Goal: Transaction & Acquisition: Purchase product/service

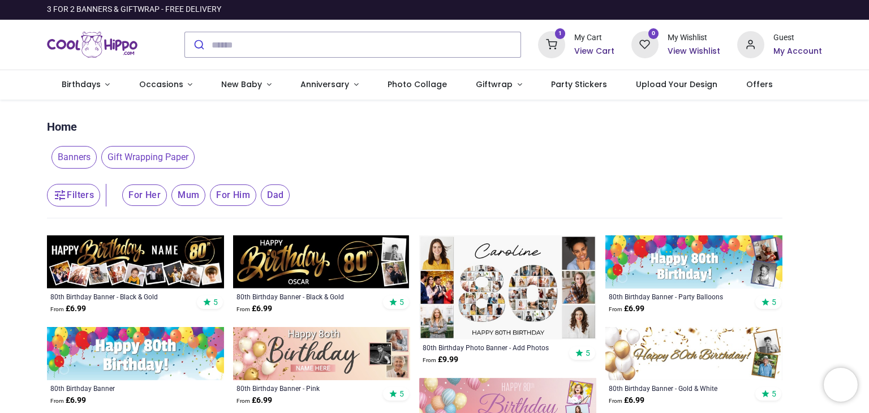
click at [319, 256] on img at bounding box center [321, 261] width 177 height 53
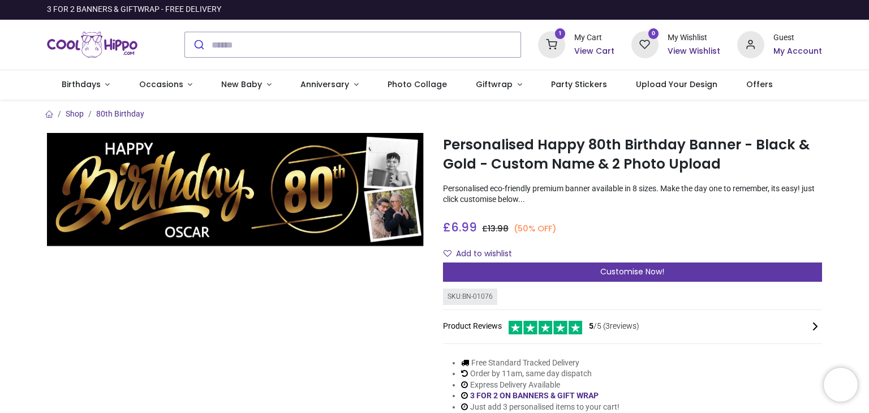
click at [556, 275] on div "Customise Now!" at bounding box center [632, 271] width 379 height 19
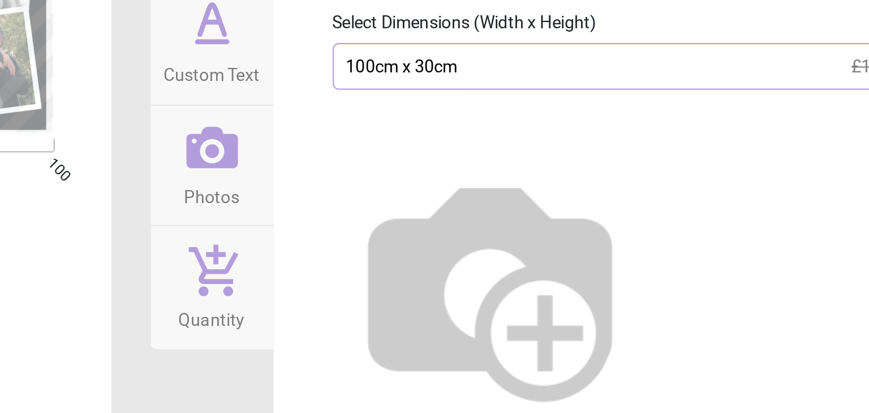
click at [685, 174] on div "100cm x 30cm £14 £6.99" at bounding box center [683, 168] width 299 height 21
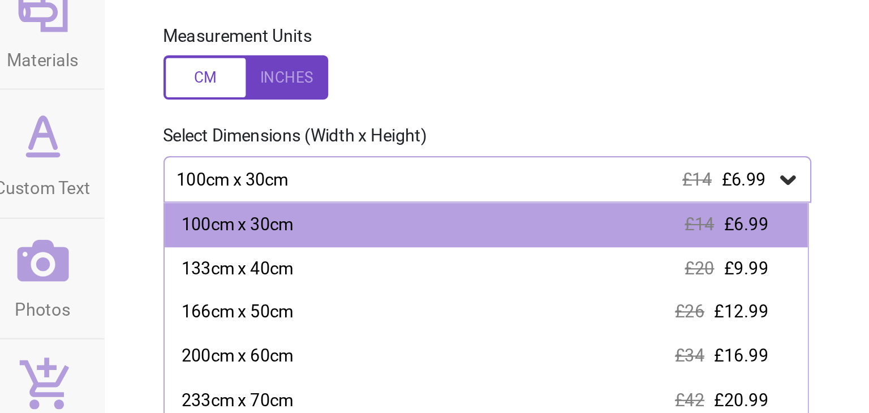
click at [601, 122] on div at bounding box center [572, 121] width 76 height 20
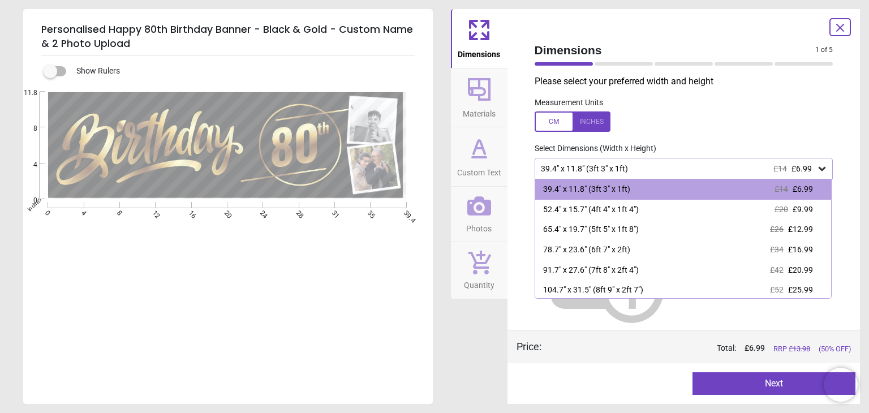
click at [362, 298] on div "E E" at bounding box center [226, 298] width 407 height 413
click at [841, 25] on icon at bounding box center [840, 28] width 14 height 14
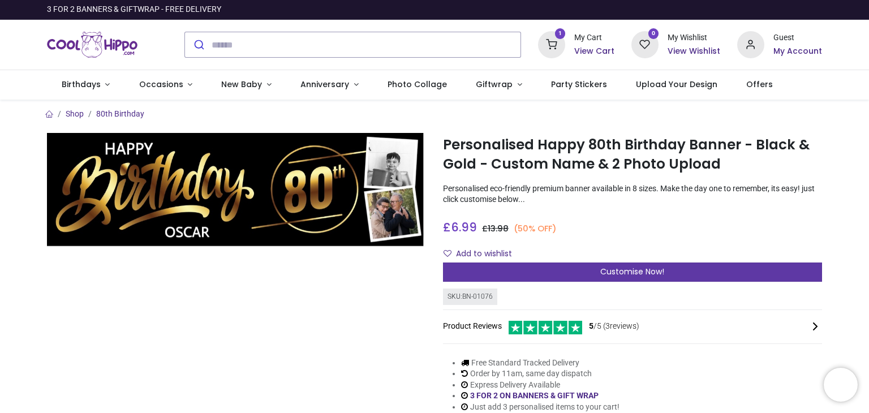
click at [764, 269] on div "Customise Now!" at bounding box center [632, 271] width 379 height 19
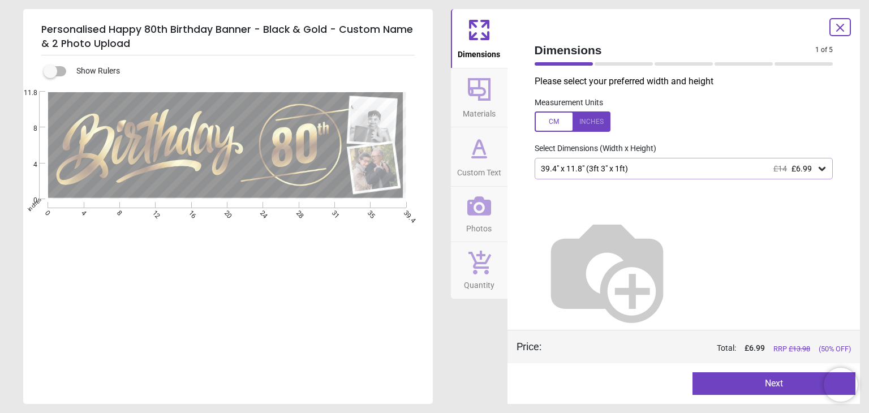
click at [823, 171] on icon at bounding box center [821, 168] width 11 height 11
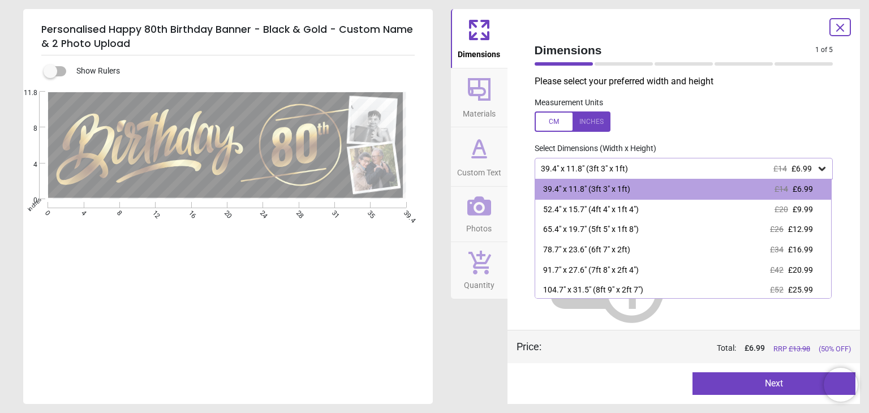
click at [599, 124] on div at bounding box center [572, 121] width 76 height 20
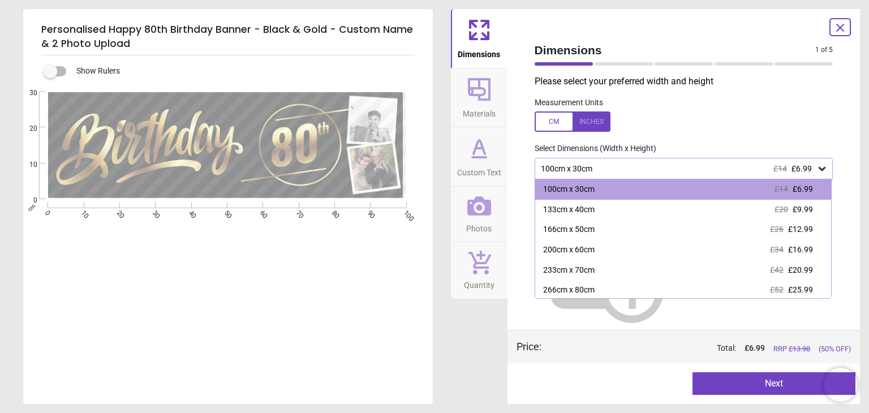
click at [839, 31] on icon at bounding box center [840, 28] width 14 height 14
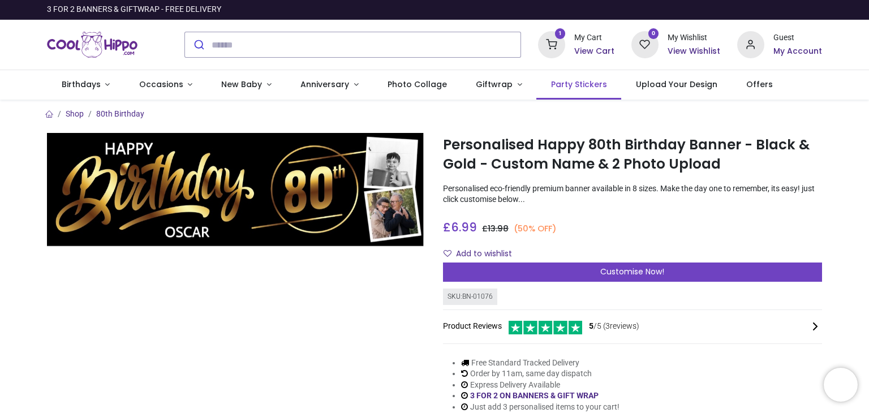
click at [563, 83] on span "Party Stickers" at bounding box center [579, 84] width 56 height 11
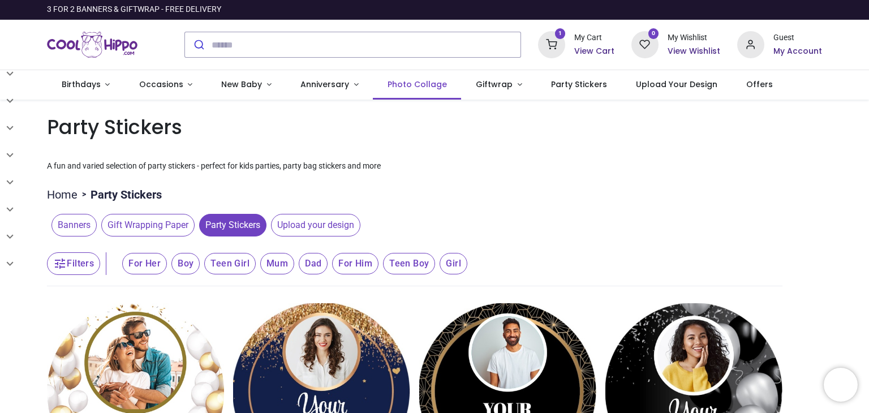
click at [426, 84] on span "Photo Collage" at bounding box center [416, 84] width 59 height 11
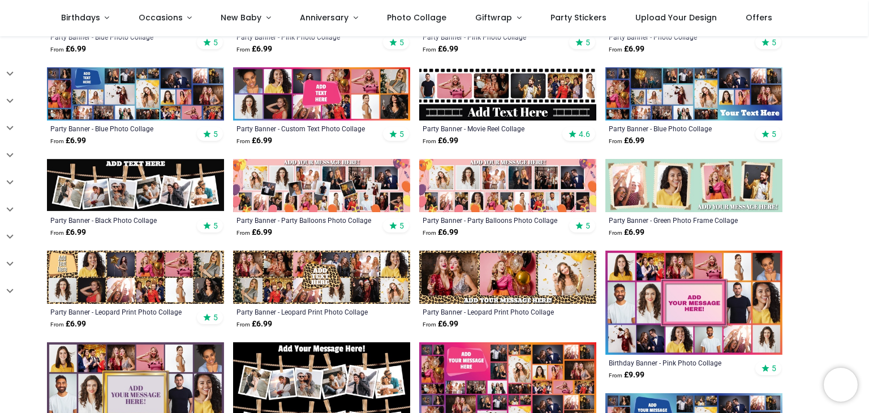
scroll to position [317, 0]
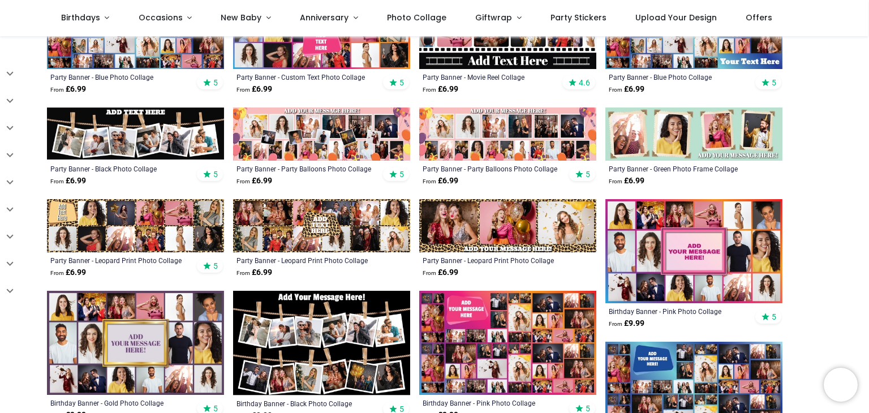
scroll to position [362, 0]
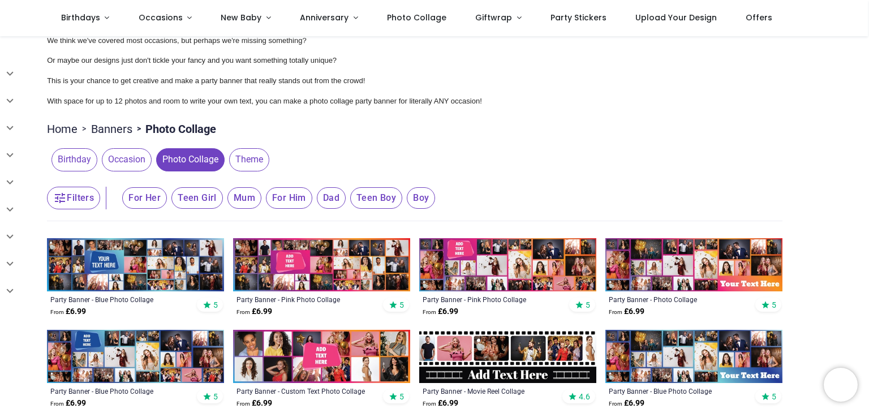
scroll to position [45, 0]
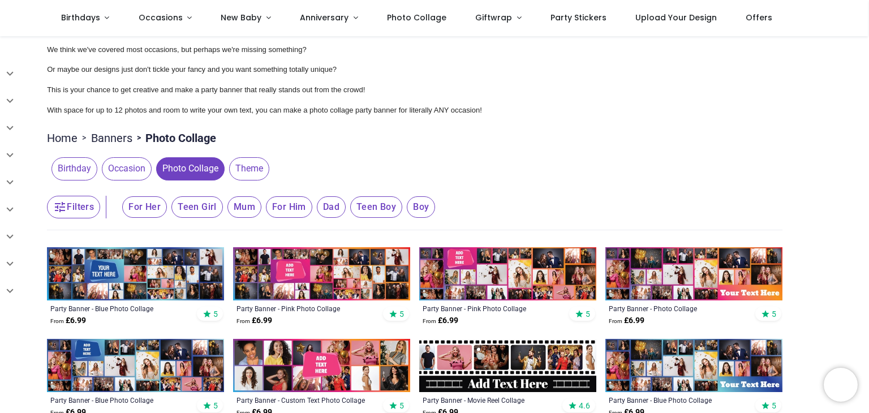
click at [247, 213] on span "Mum" at bounding box center [244, 206] width 34 height 21
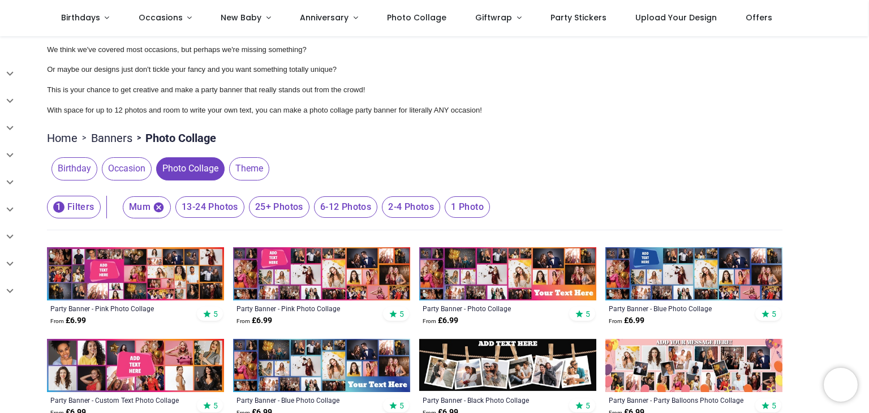
click at [420, 208] on span "2-4 Photos" at bounding box center [411, 206] width 58 height 21
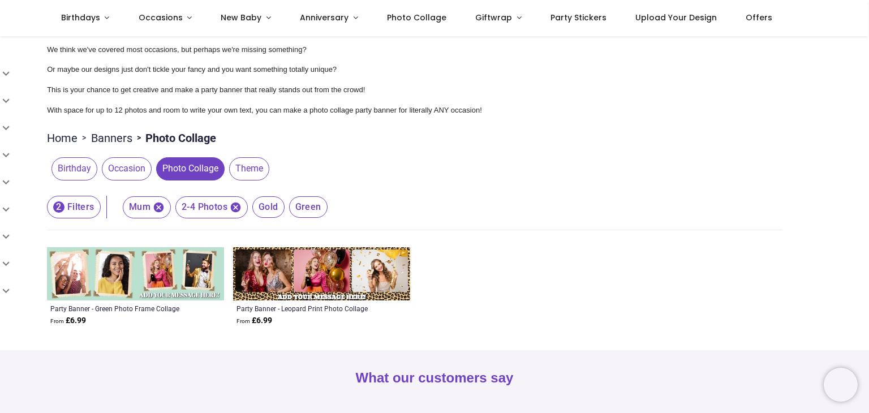
click at [161, 211] on icon "button" at bounding box center [159, 207] width 12 height 12
click at [133, 170] on span "Occasion" at bounding box center [127, 168] width 50 height 23
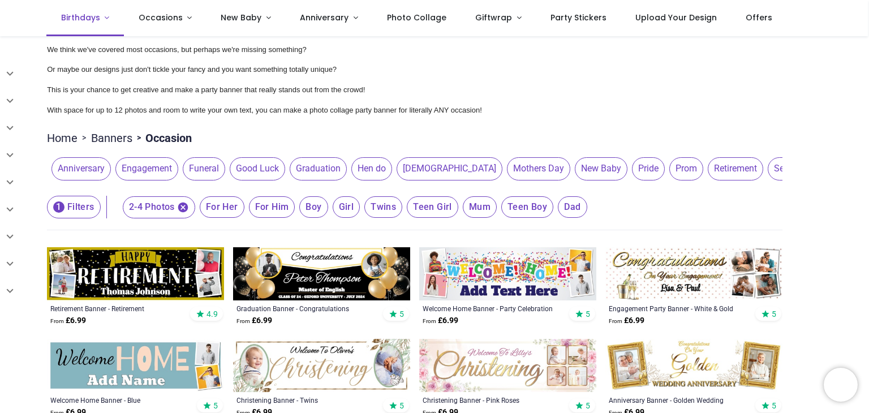
click at [81, 18] on span "Birthdays" at bounding box center [80, 17] width 39 height 11
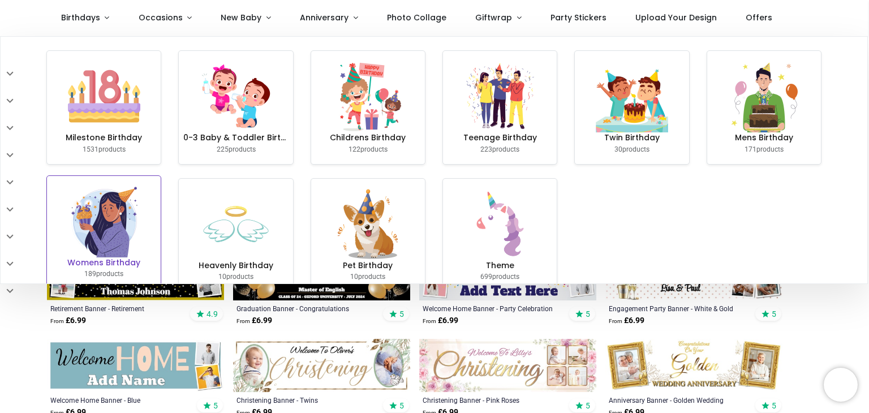
click at [97, 231] on img at bounding box center [104, 221] width 72 height 72
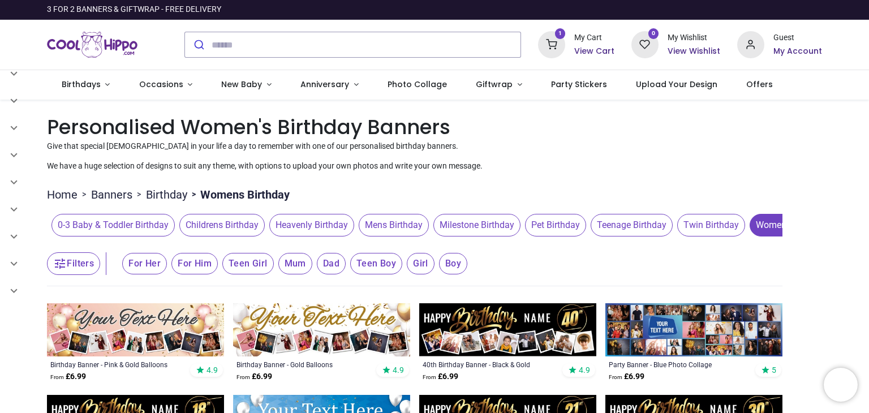
click at [82, 269] on button "Filters" at bounding box center [73, 263] width 53 height 23
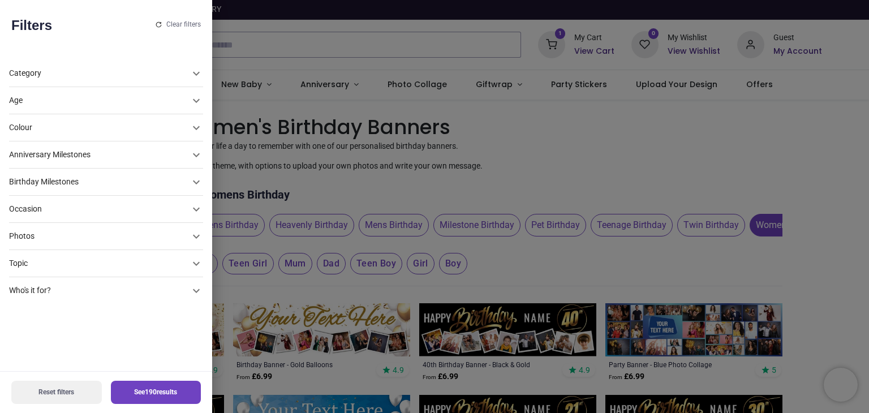
click at [111, 100] on div "Age" at bounding box center [99, 100] width 180 height 11
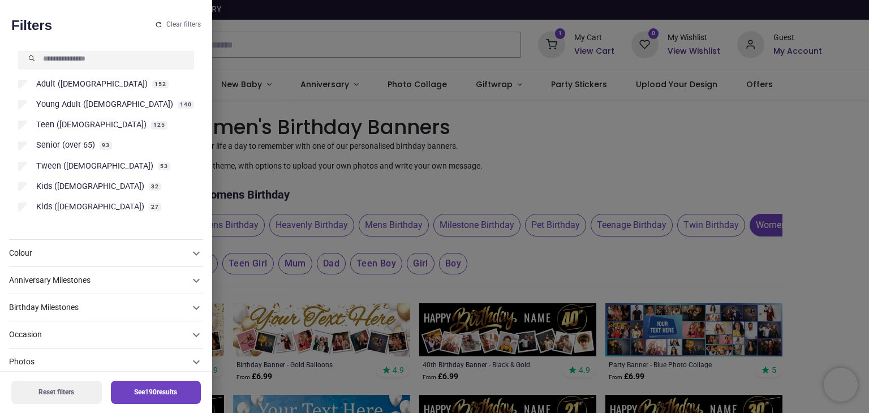
scroll to position [90, 0]
click at [131, 309] on div "Birthday Milestones" at bounding box center [99, 306] width 180 height 11
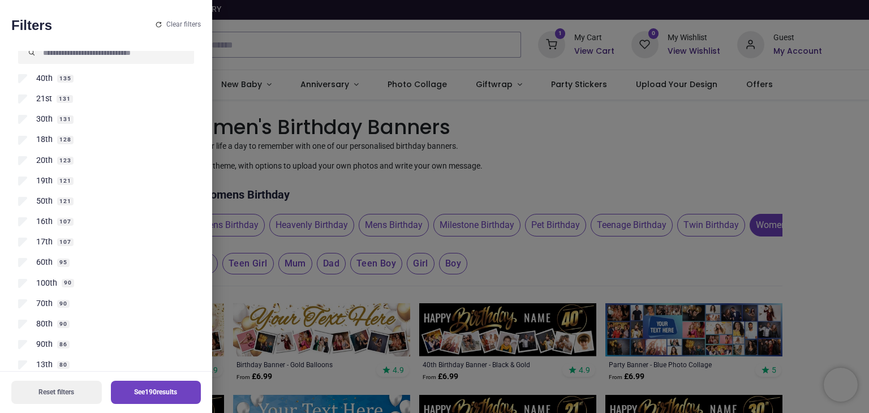
scroll to position [179, 0]
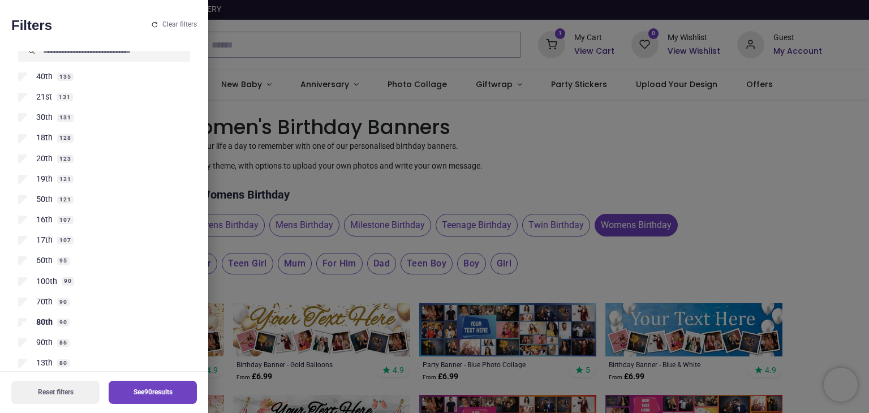
click at [146, 388] on button "See 90 results" at bounding box center [153, 392] width 88 height 23
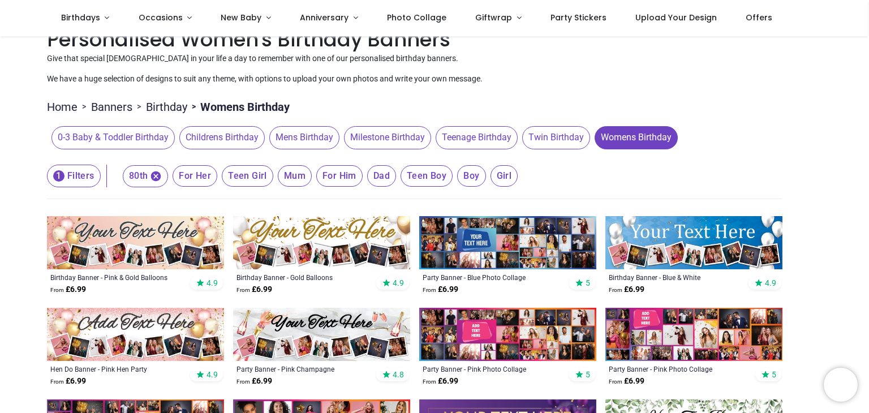
scroll to position [28, 0]
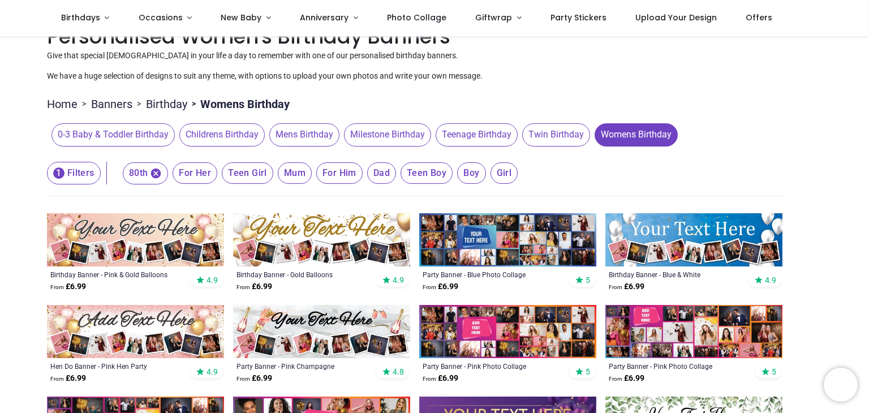
click at [81, 172] on button "1 Filters" at bounding box center [74, 173] width 54 height 23
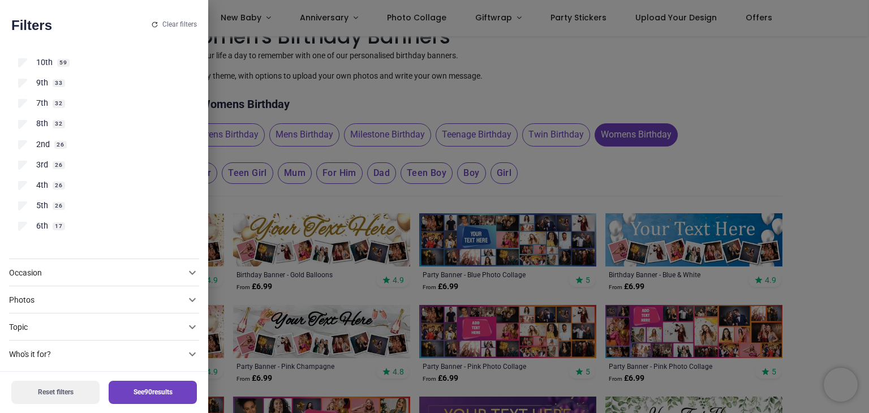
scroll to position [586, 0]
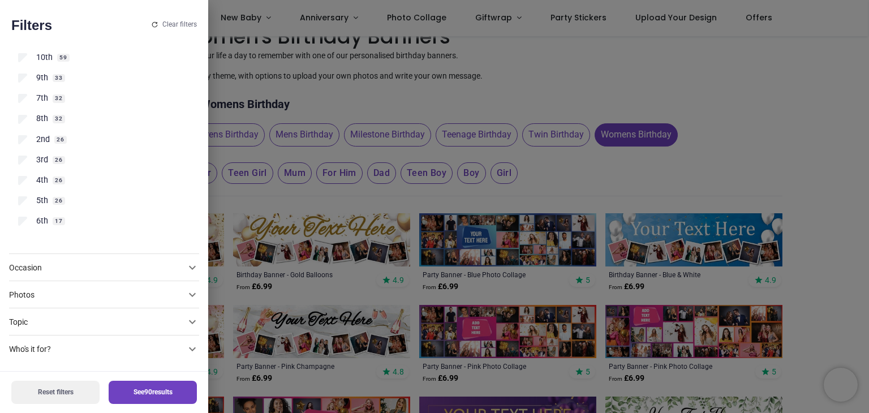
click at [170, 287] on div "Photos" at bounding box center [104, 294] width 190 height 27
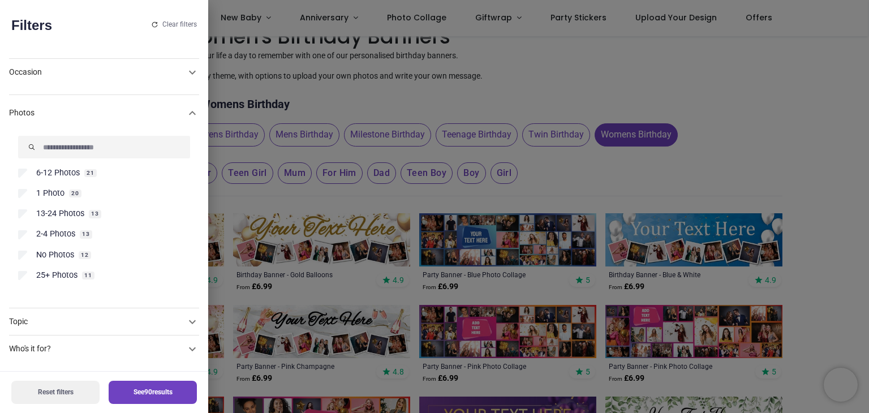
scroll to position [137, 0]
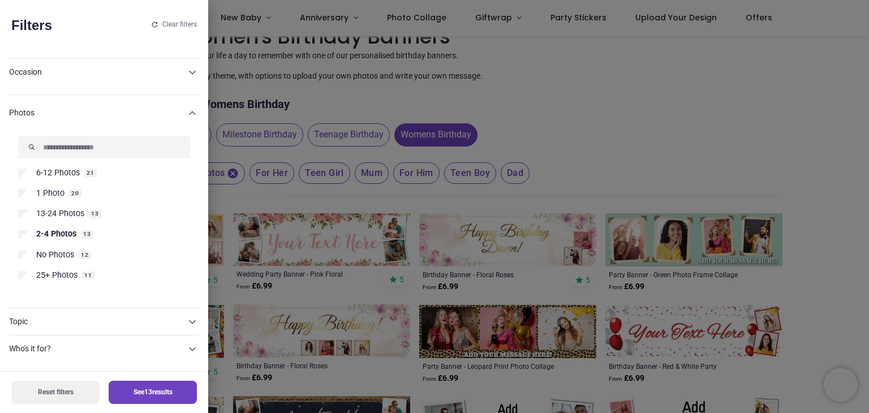
click at [730, 106] on div at bounding box center [434, 206] width 869 height 413
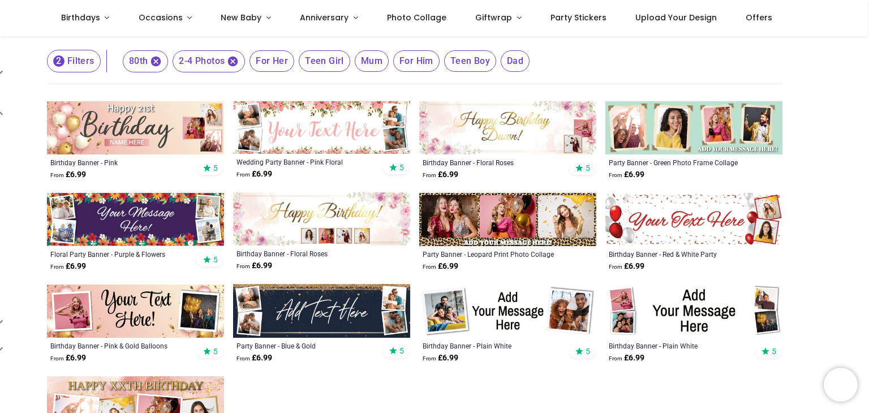
scroll to position [144, 0]
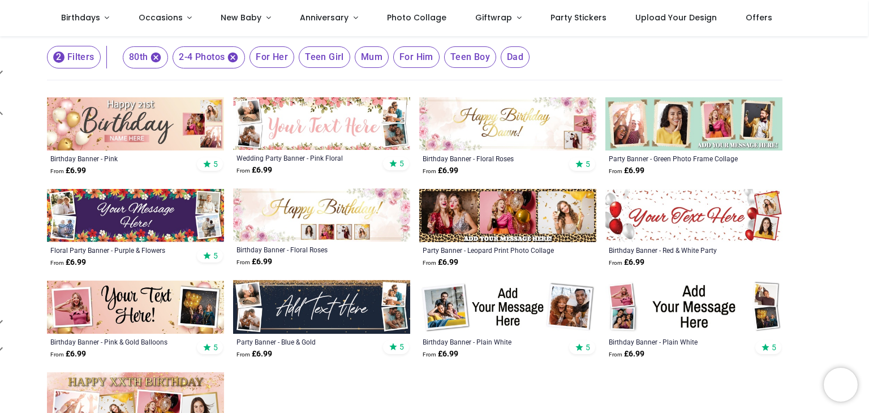
click at [336, 306] on img at bounding box center [321, 306] width 177 height 53
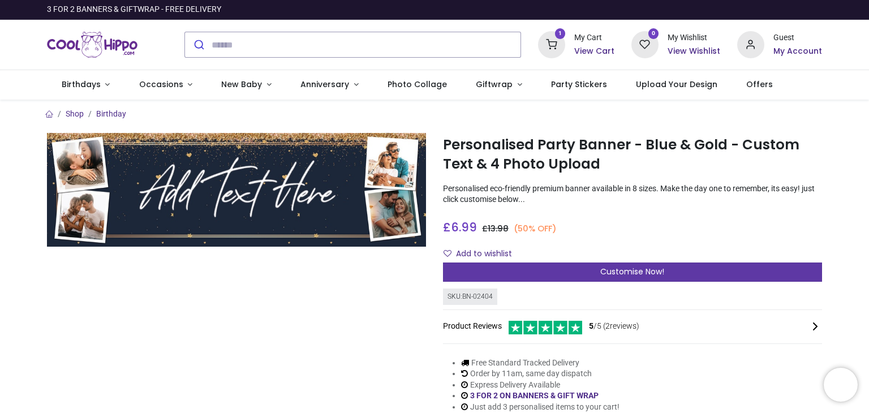
click at [658, 277] on span "Customise Now!" at bounding box center [632, 271] width 64 height 11
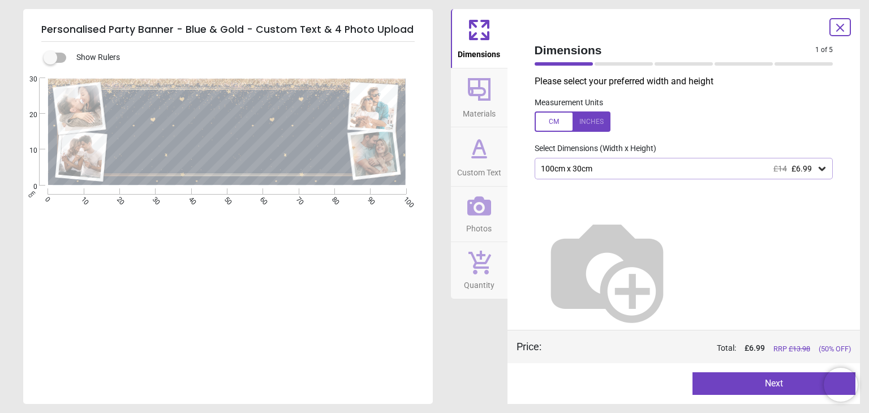
click at [704, 167] on div "100cm x 30cm £14 £6.99" at bounding box center [677, 169] width 277 height 10
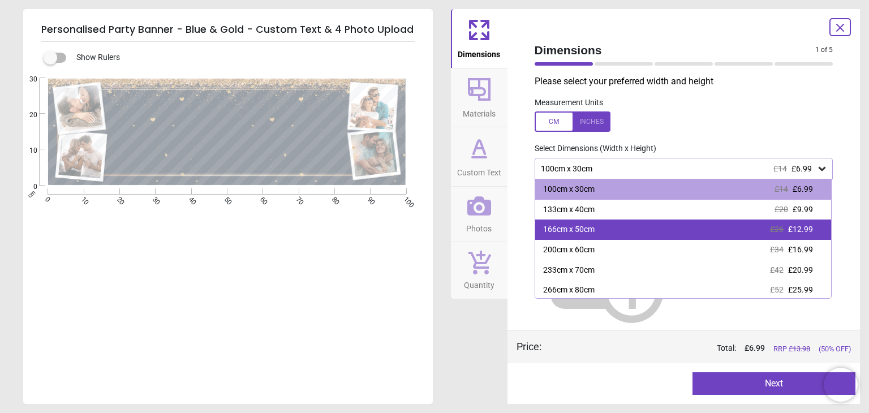
click at [628, 230] on div "166cm x 50cm £26 £12.99" at bounding box center [683, 229] width 296 height 20
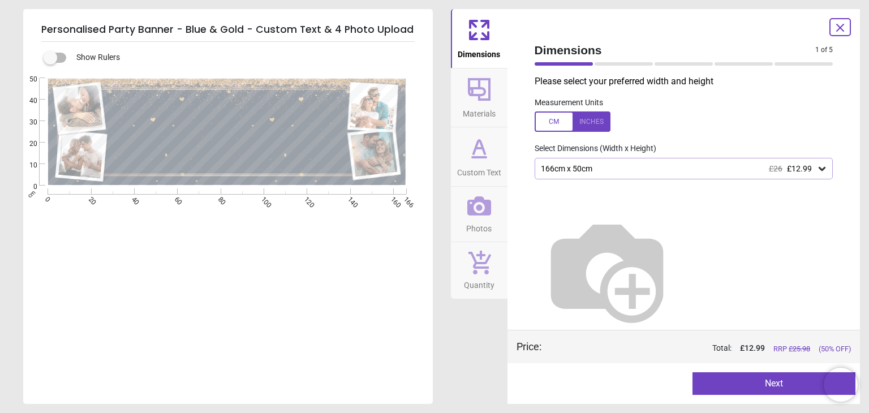
click at [845, 22] on icon at bounding box center [840, 28] width 14 height 14
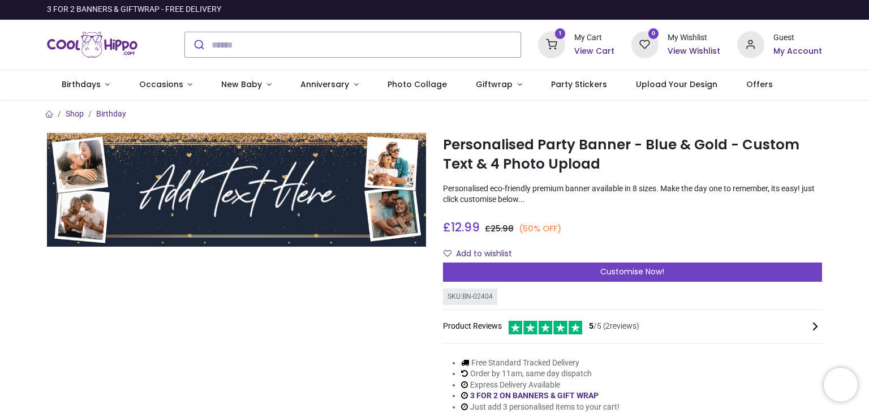
click at [591, 47] on h6 "View Cart" at bounding box center [594, 51] width 40 height 11
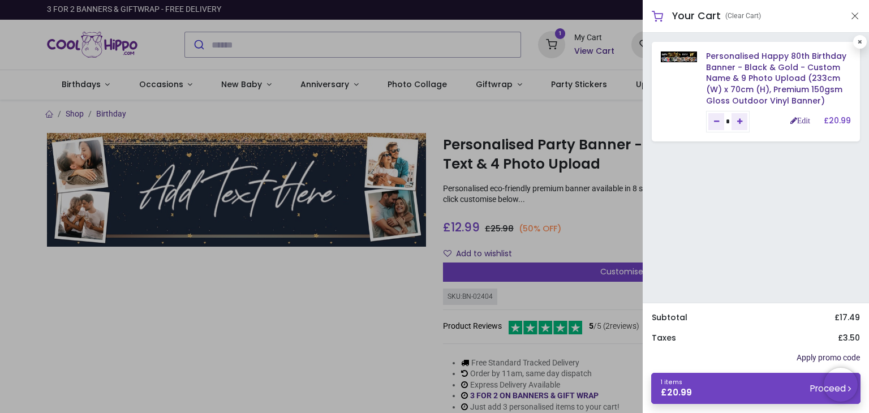
click at [820, 357] on link "Apply promo code" at bounding box center [827, 357] width 63 height 11
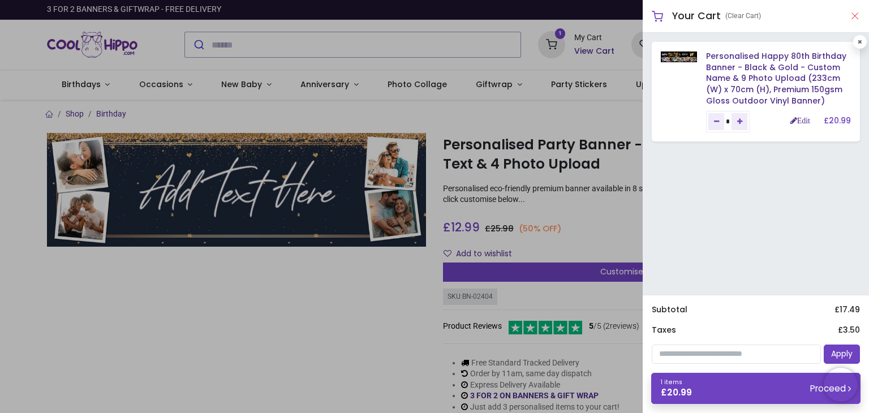
click at [858, 23] on button "Close" at bounding box center [854, 16] width 10 height 14
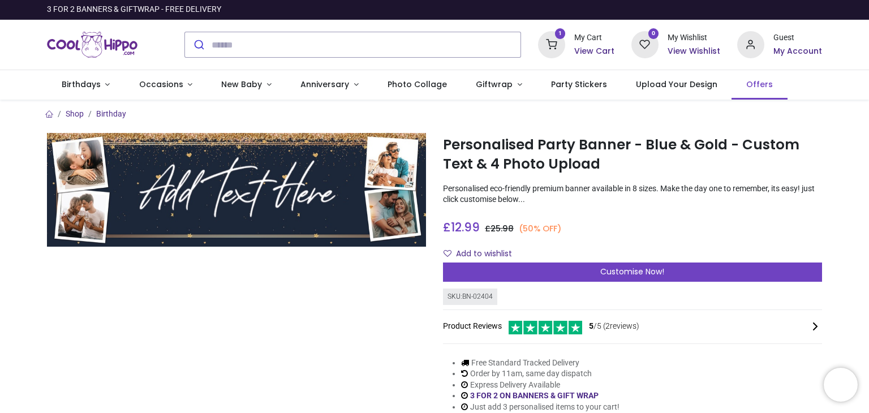
click at [751, 86] on link "Offers" at bounding box center [758, 84] width 55 height 29
click at [742, 98] on link "Offers" at bounding box center [758, 84] width 55 height 29
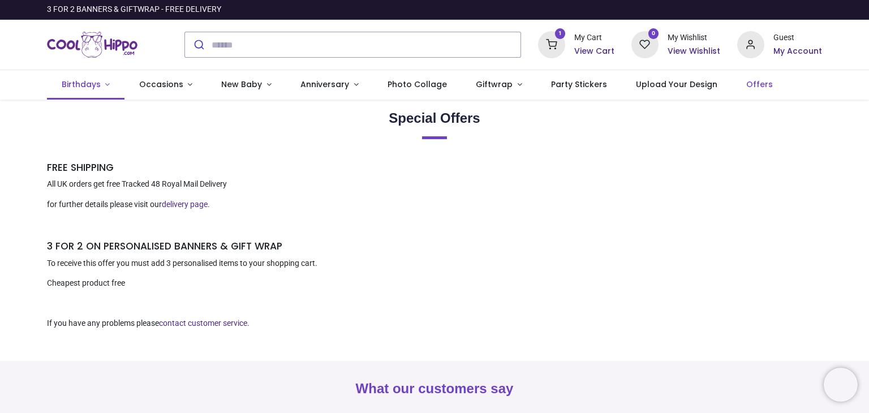
click at [85, 90] on link "Birthdays" at bounding box center [85, 84] width 77 height 29
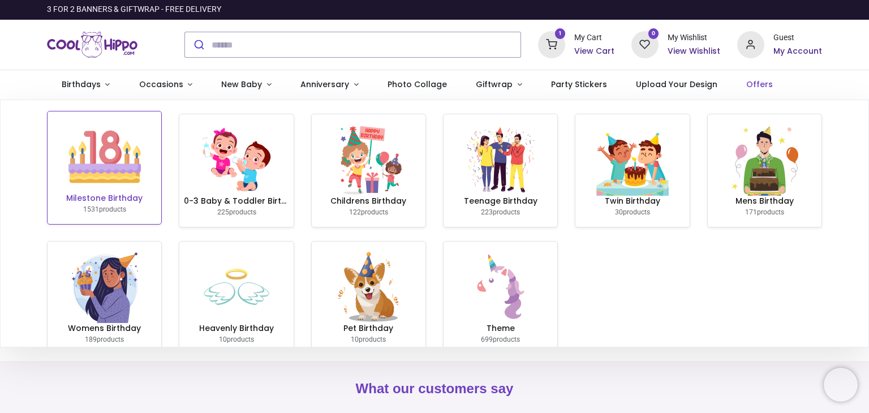
click at [112, 191] on img at bounding box center [104, 156] width 72 height 72
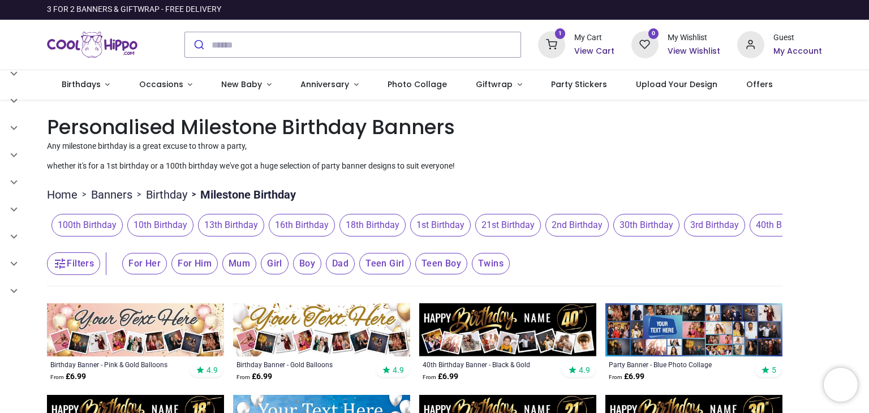
click at [76, 265] on button "Filters" at bounding box center [73, 263] width 53 height 23
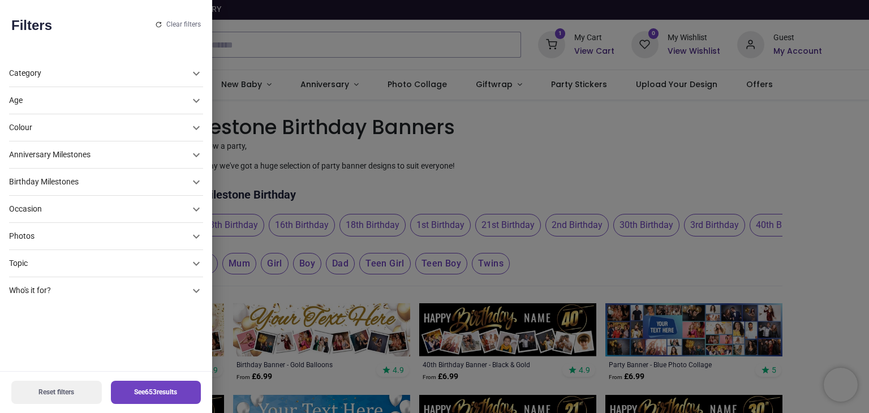
click at [79, 244] on div "Photos" at bounding box center [106, 236] width 194 height 27
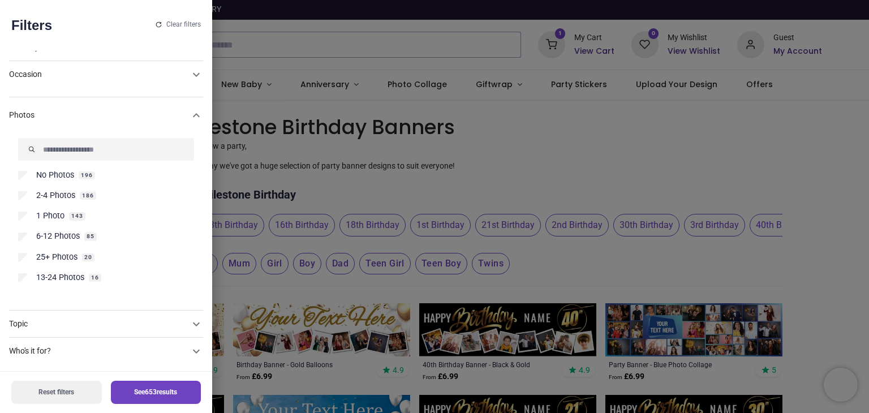
scroll to position [137, 0]
click at [33, 195] on label "2-4 Photos 186" at bounding box center [106, 193] width 176 height 11
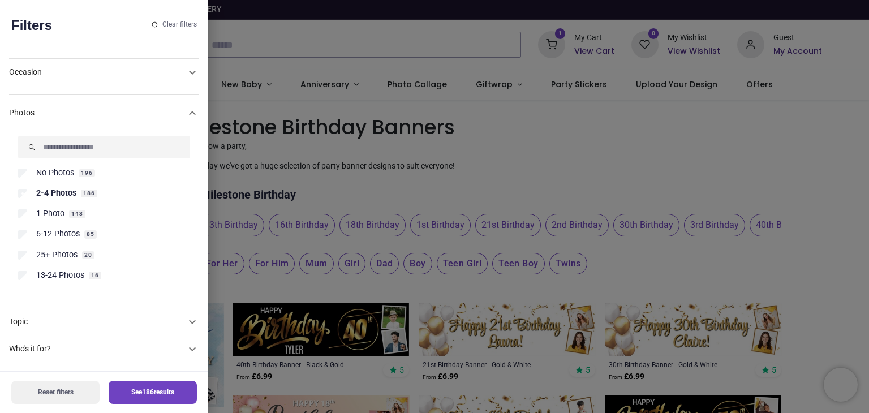
click at [33, 214] on label "1 Photo 143" at bounding box center [104, 213] width 172 height 11
click at [189, 72] on icon at bounding box center [192, 73] width 7 height 4
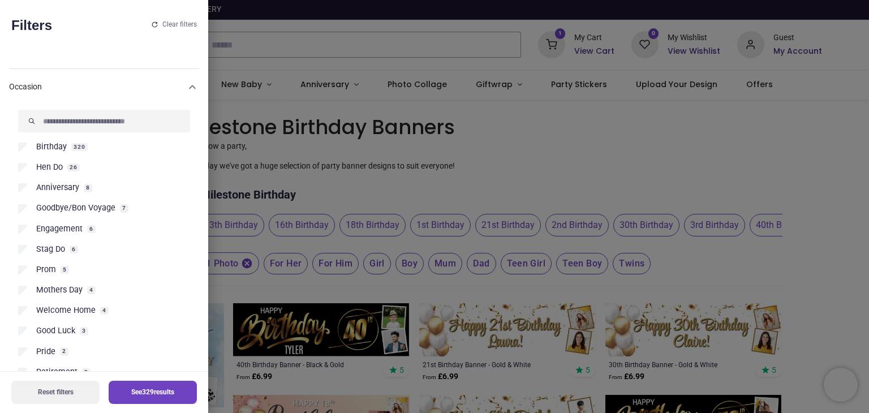
scroll to position [154, 0]
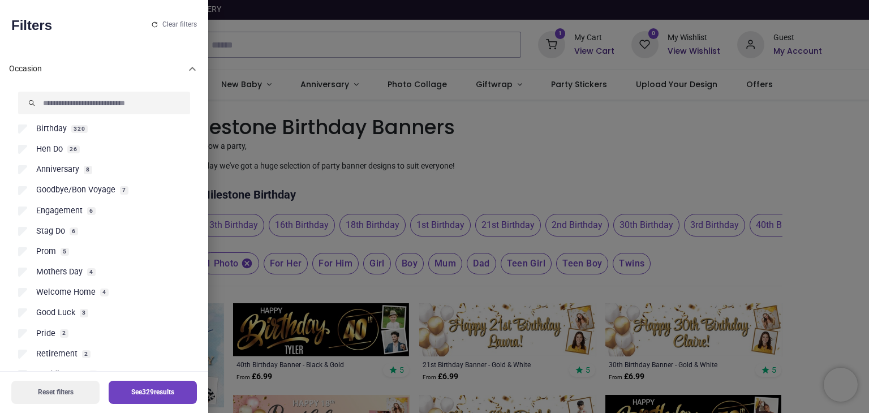
click at [34, 125] on label "Birthday 320" at bounding box center [104, 128] width 172 height 11
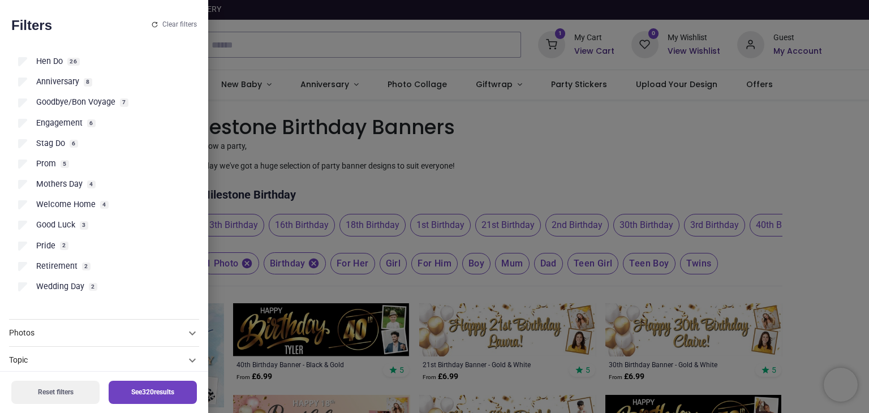
scroll to position [280, 0]
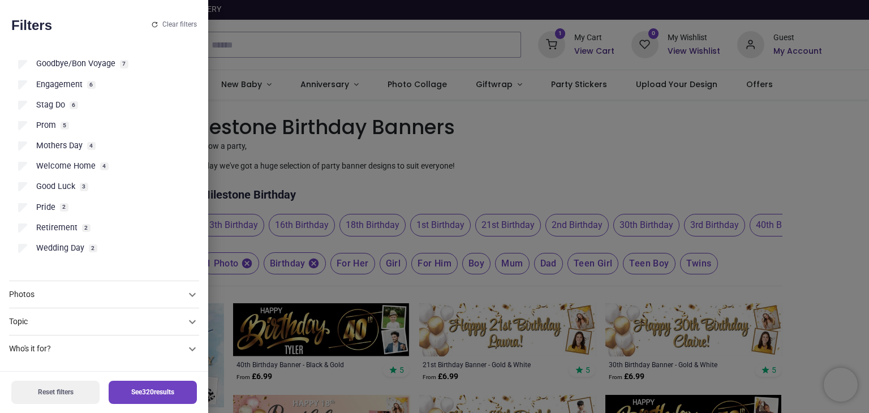
click at [185, 319] on icon at bounding box center [192, 322] width 14 height 14
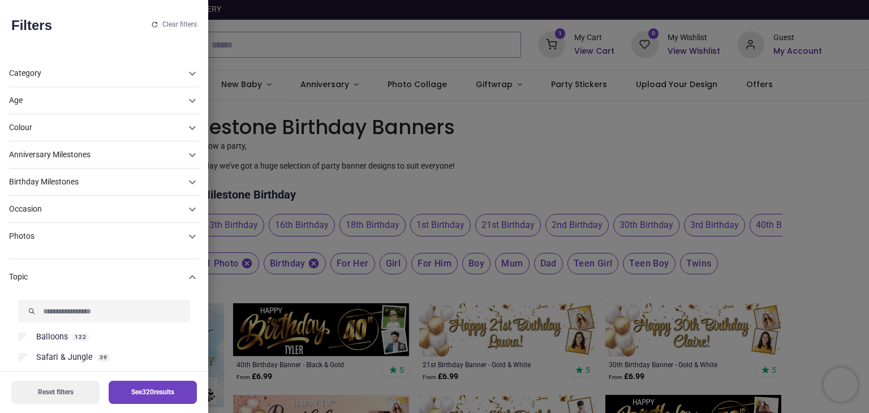
scroll to position [0, 0]
click at [185, 106] on icon at bounding box center [192, 101] width 14 height 14
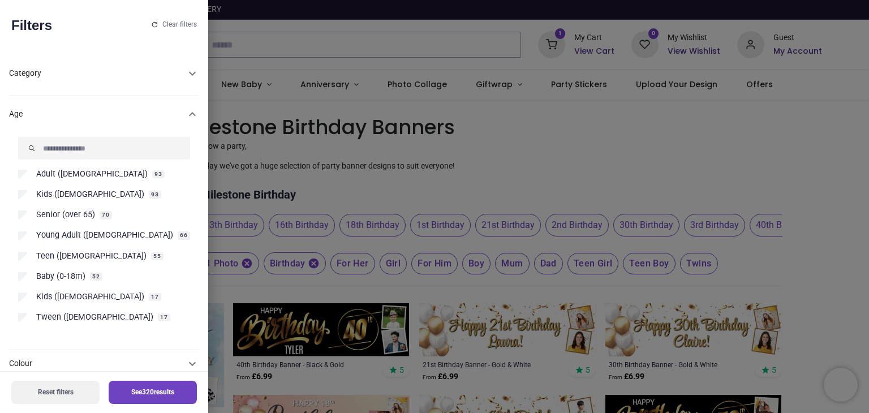
scroll to position [45, 0]
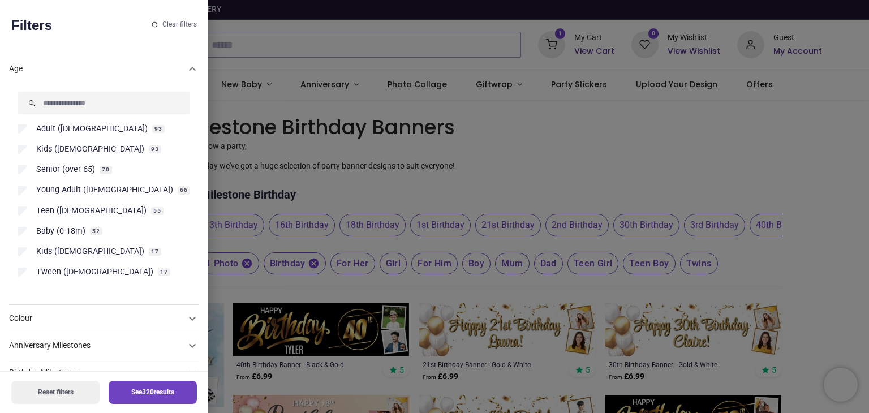
click at [111, 348] on div "Anniversary Milestones" at bounding box center [97, 345] width 176 height 11
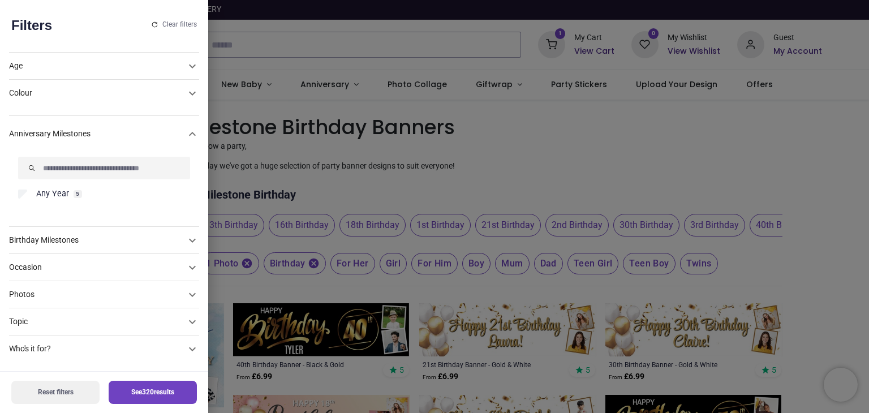
scroll to position [34, 0]
click at [125, 239] on div "Birthday Milestones" at bounding box center [97, 240] width 176 height 11
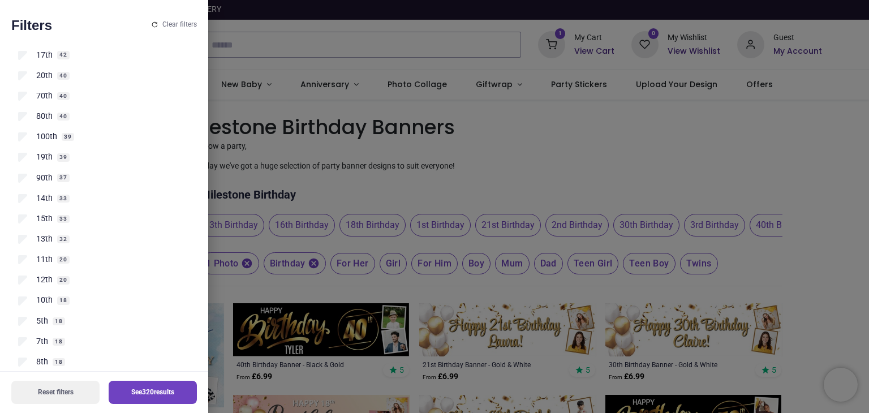
scroll to position [400, 0]
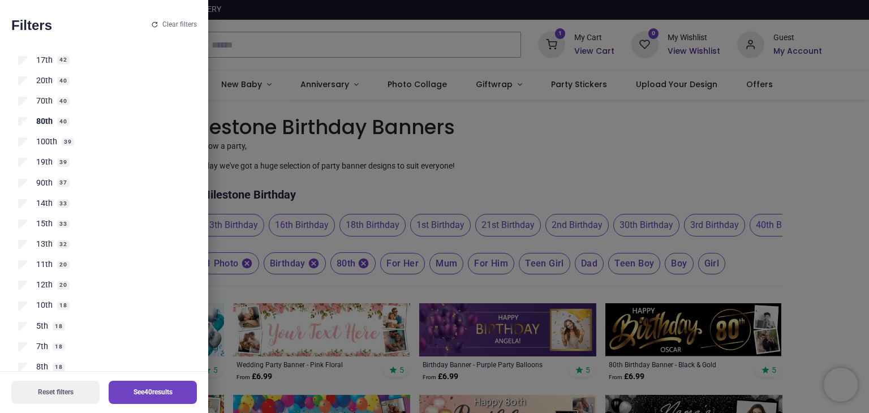
click at [142, 394] on button "See 40 results" at bounding box center [153, 392] width 88 height 23
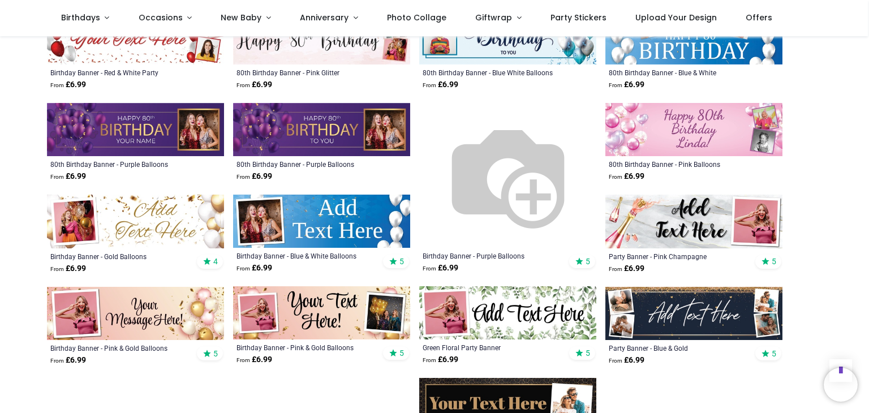
scroll to position [507, 0]
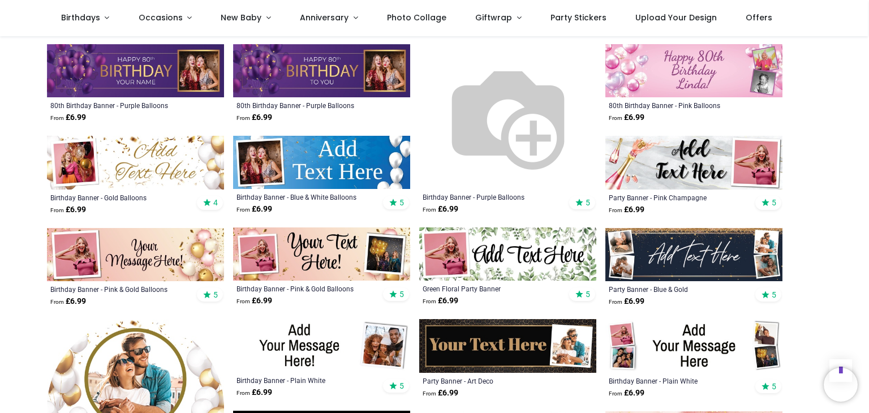
scroll to position [589, 0]
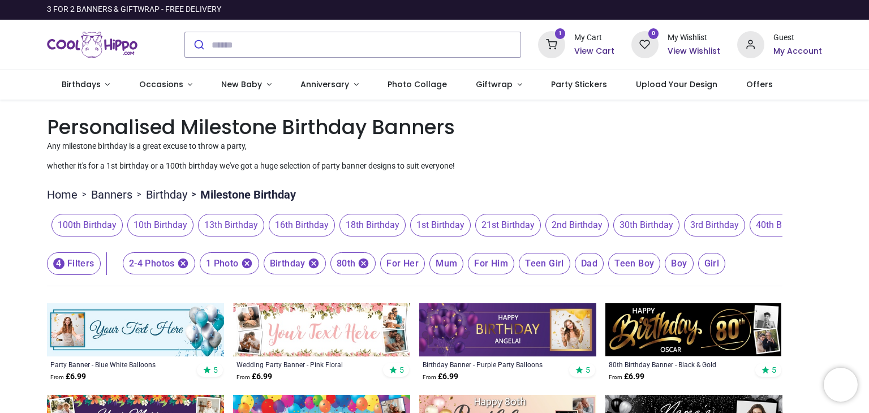
click at [588, 47] on h6 "View Cart" at bounding box center [594, 51] width 40 height 11
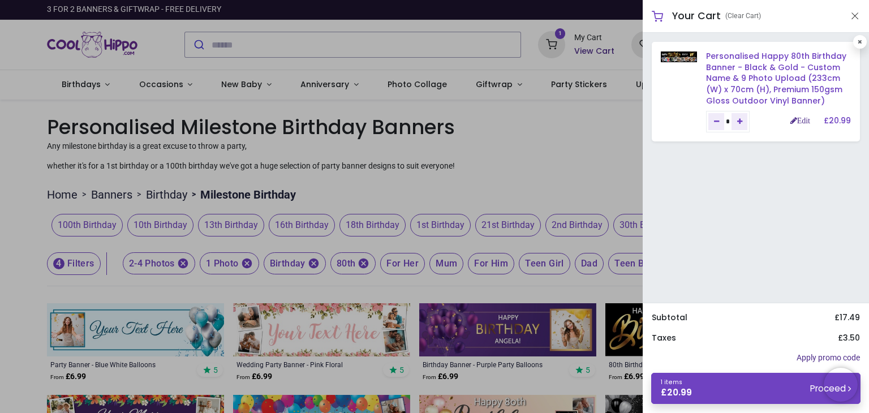
click at [783, 70] on link "Personalised Happy 80th Birthday Banner - Black & Gold - Custom Name & 9 Photo …" at bounding box center [776, 77] width 140 height 55
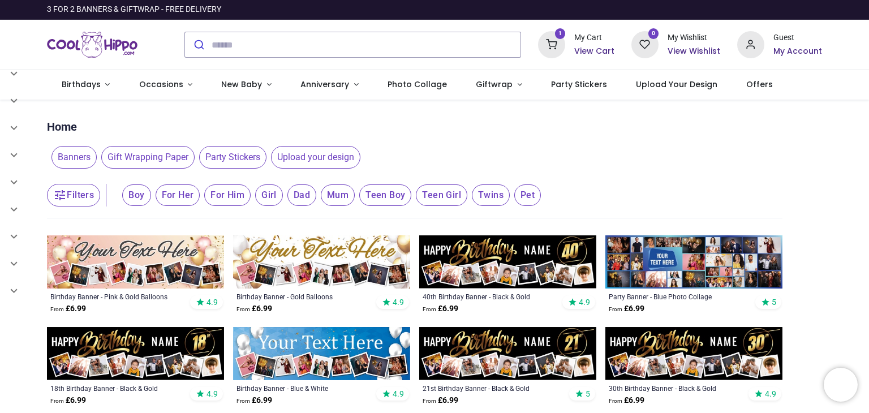
click at [586, 47] on h6 "View Cart" at bounding box center [594, 51] width 40 height 11
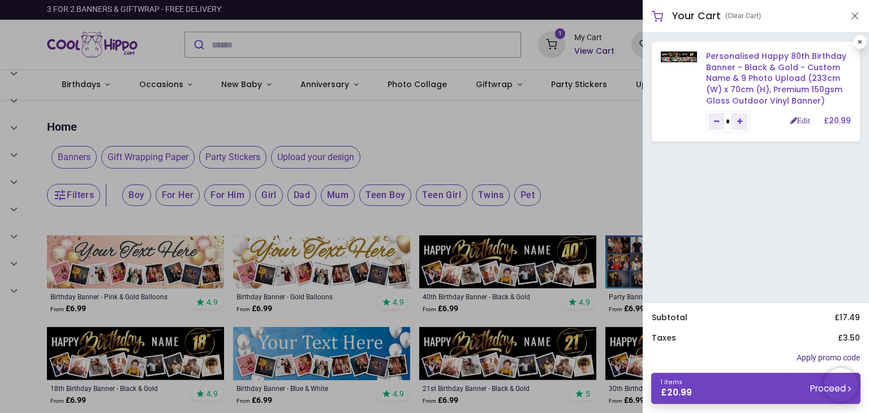
click at [762, 70] on link "Personalised Happy 80th Birthday Banner - Black & Gold - Custom Name & 9 Photo …" at bounding box center [776, 77] width 140 height 55
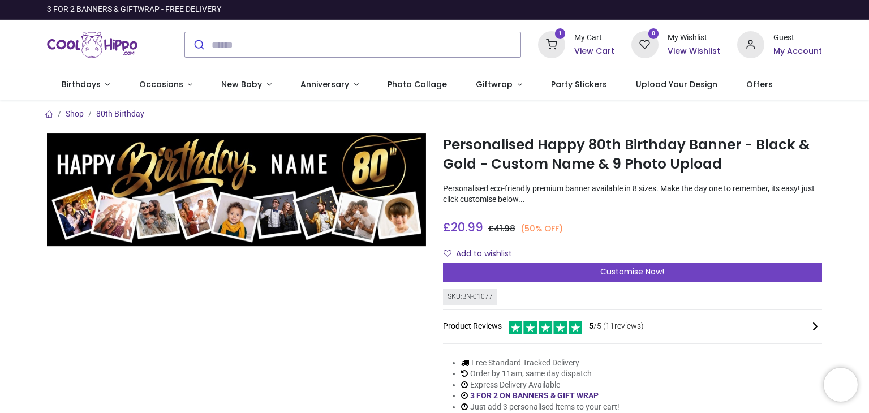
click at [600, 56] on h6 "View Cart" at bounding box center [594, 51] width 40 height 11
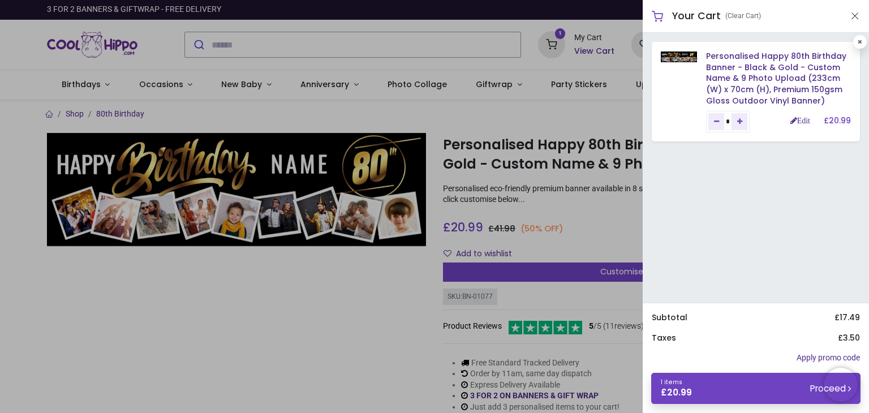
click at [568, 206] on div at bounding box center [434, 206] width 869 height 413
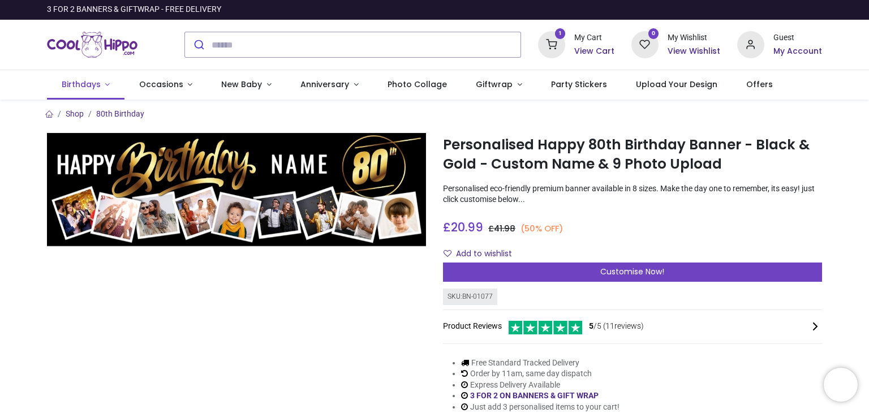
click at [84, 85] on span "Birthdays" at bounding box center [81, 84] width 39 height 11
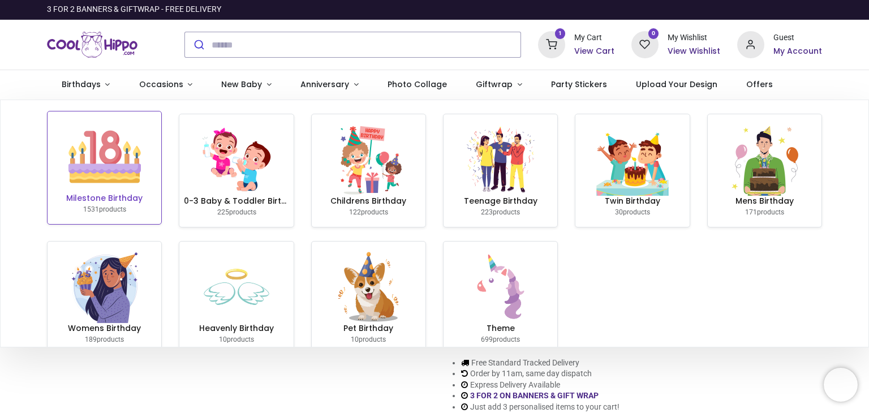
click at [118, 179] on img at bounding box center [104, 156] width 72 height 72
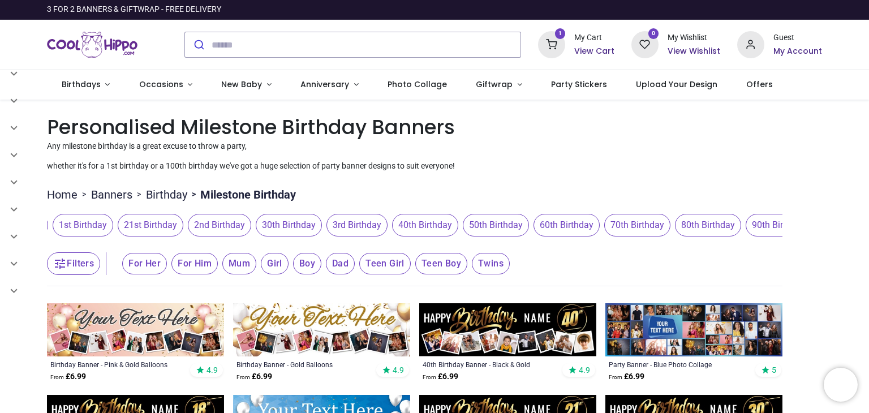
scroll to position [0, 382]
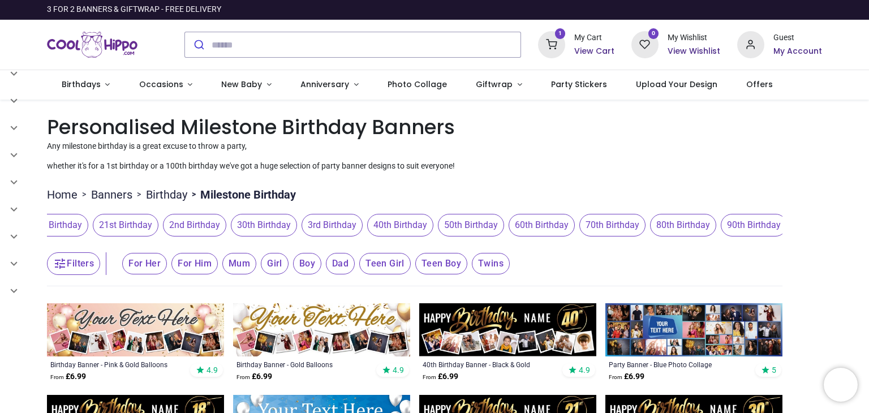
click at [681, 227] on span "80th Birthday" at bounding box center [683, 225] width 66 height 23
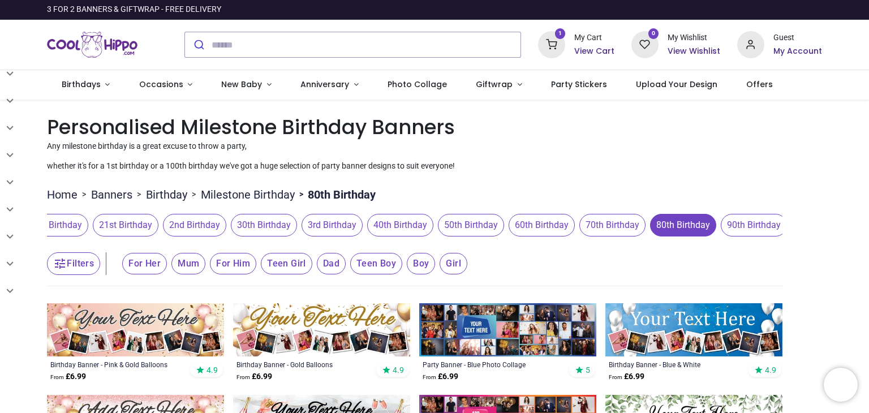
click at [87, 265] on button "Filters" at bounding box center [73, 263] width 53 height 23
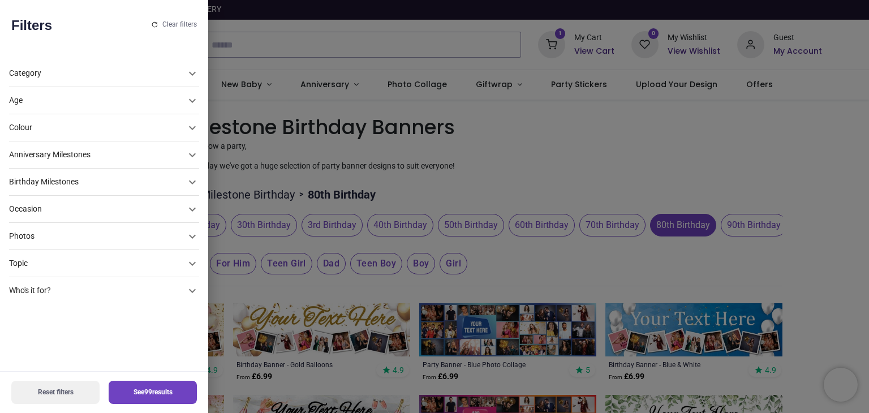
click at [93, 237] on div "Photos" at bounding box center [97, 236] width 176 height 11
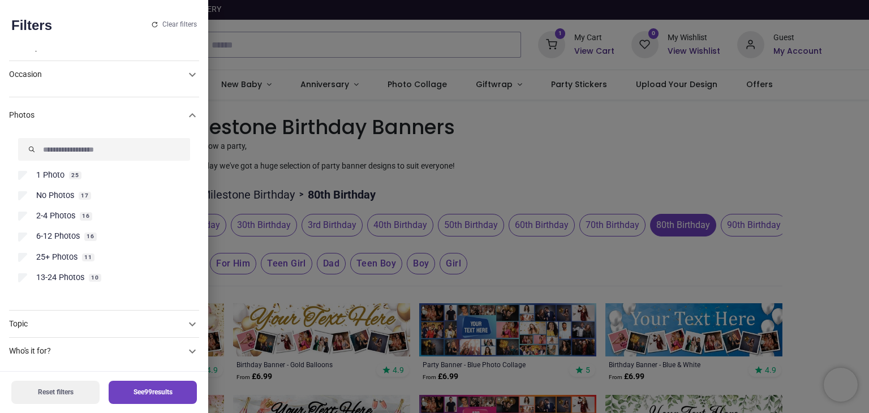
scroll to position [137, 0]
click at [33, 217] on label "2-4 Photos 16" at bounding box center [104, 213] width 172 height 11
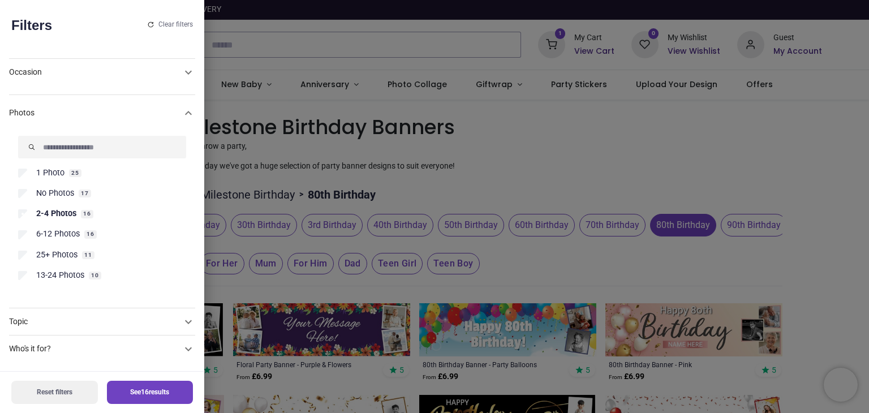
click at [141, 393] on button "See 16 results" at bounding box center [150, 392] width 87 height 23
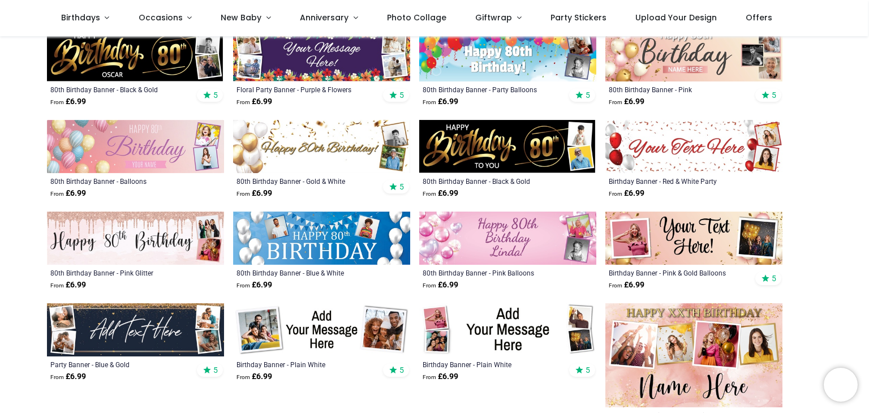
scroll to position [215, 0]
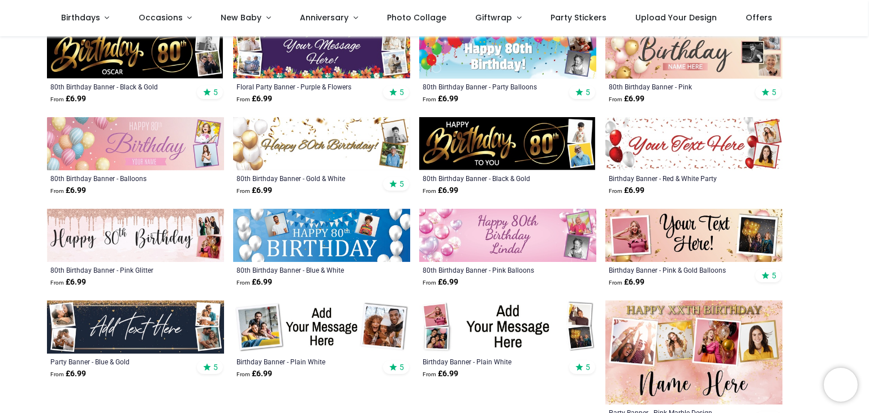
click at [206, 328] on img at bounding box center [135, 326] width 177 height 53
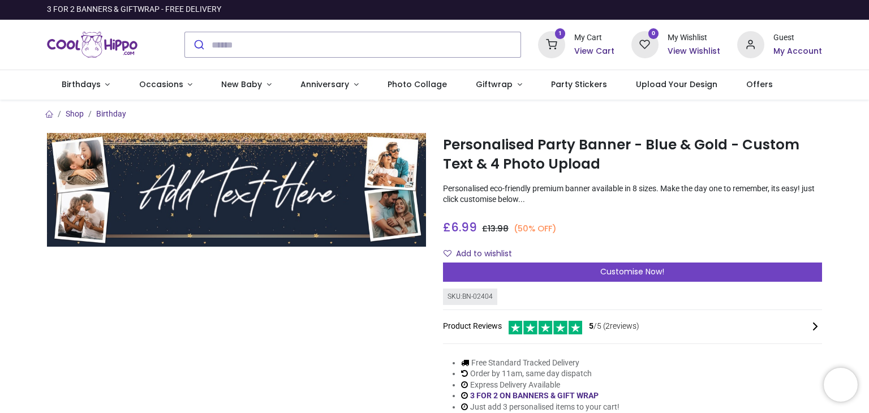
click at [613, 264] on div "Add to wishlist" at bounding box center [632, 253] width 379 height 19
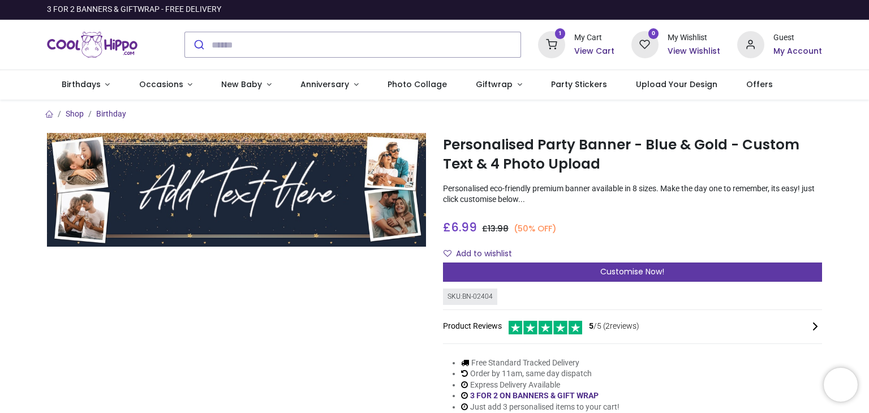
click at [640, 278] on div "Customise Now!" at bounding box center [632, 271] width 379 height 19
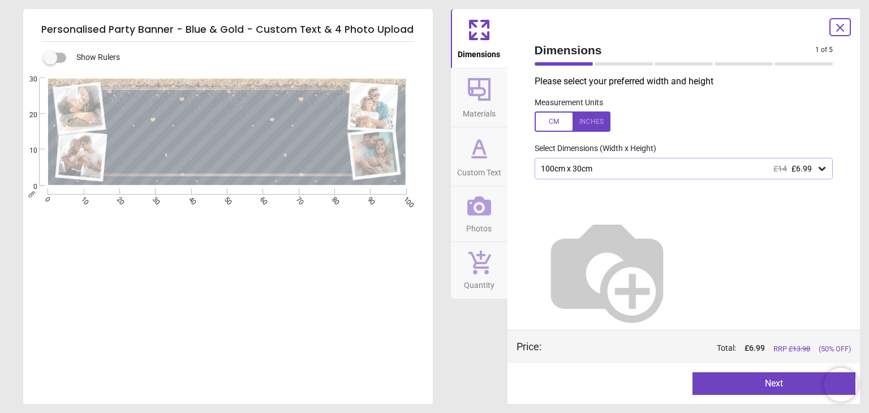
click at [821, 171] on icon at bounding box center [821, 168] width 11 height 11
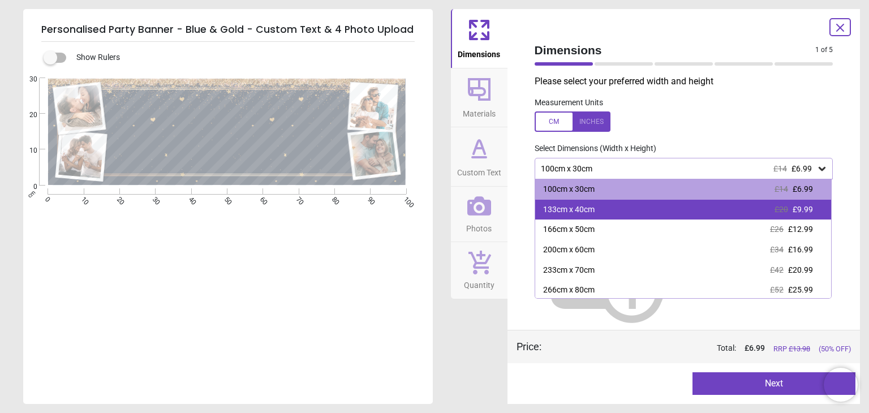
click at [582, 216] on div "133cm x 40cm £20 £9.99" at bounding box center [683, 210] width 296 height 20
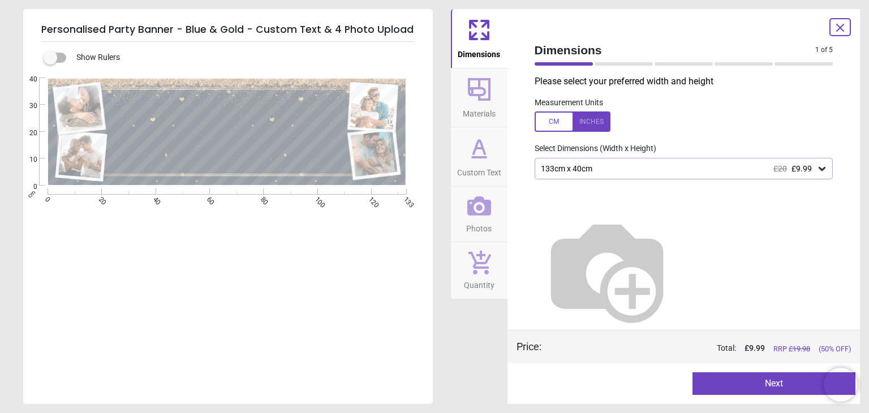
click at [763, 380] on button "Next" at bounding box center [773, 383] width 163 height 23
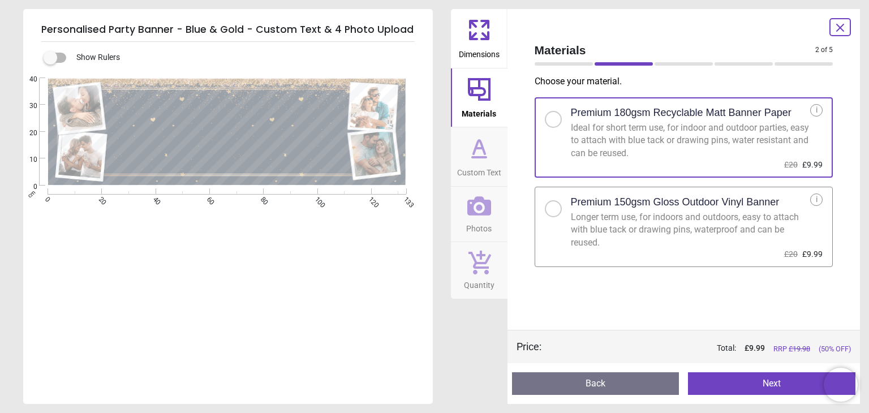
click at [750, 387] on button "Next" at bounding box center [771, 383] width 167 height 23
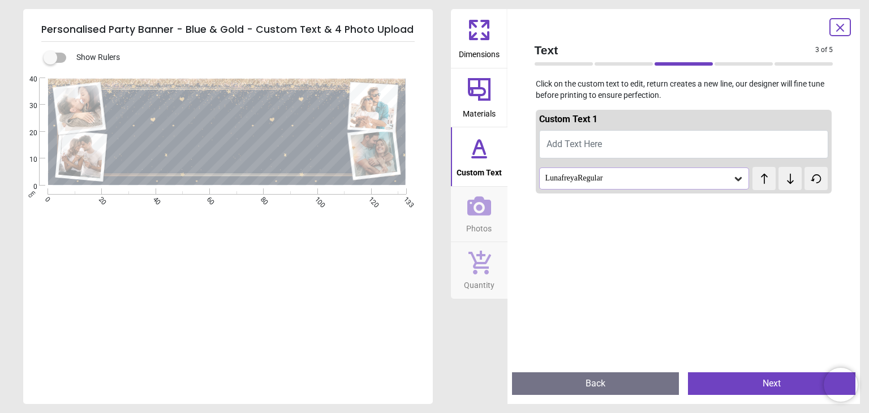
click at [580, 147] on span "Add Text Here" at bounding box center [573, 144] width 55 height 11
click at [581, 146] on span "Add Text Here" at bounding box center [573, 144] width 55 height 11
click at [731, 182] on div "LunafreyaRegular" at bounding box center [638, 179] width 189 height 10
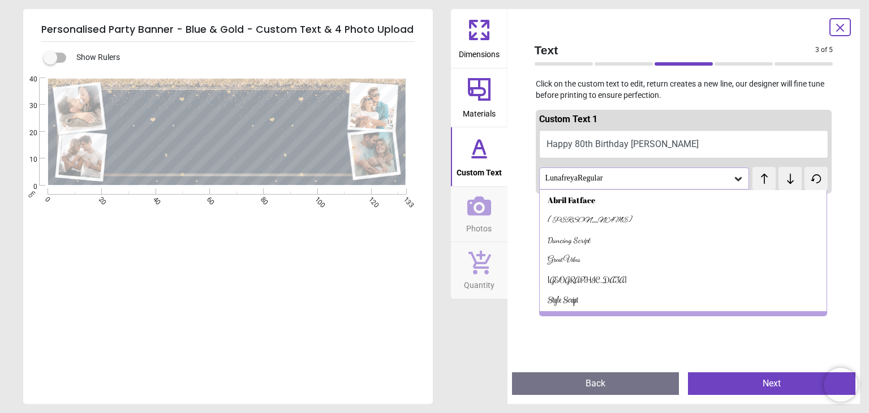
scroll to position [15, 0]
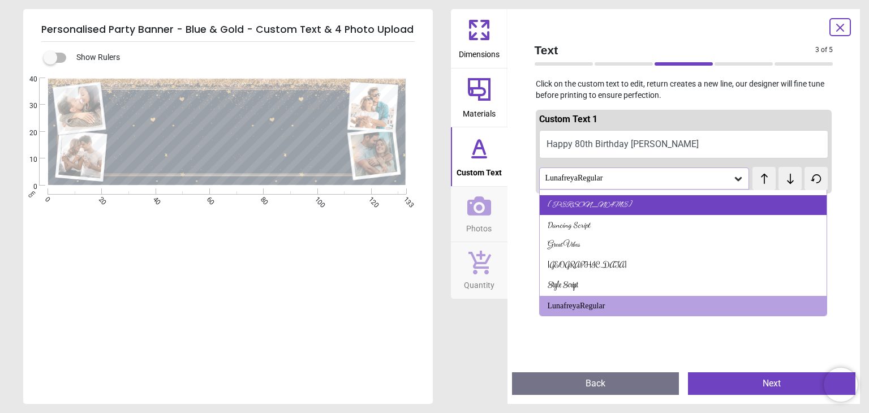
click at [599, 208] on div "Alex Brush" at bounding box center [682, 205] width 287 height 20
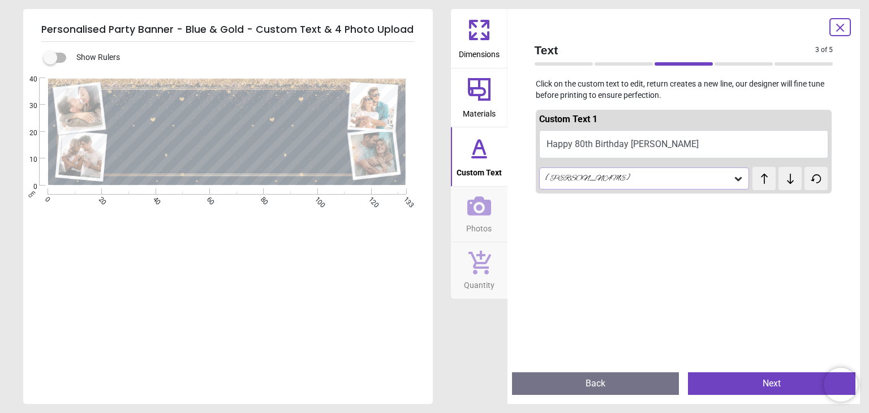
click at [735, 184] on div "Alex Brush" at bounding box center [644, 177] width 210 height 21
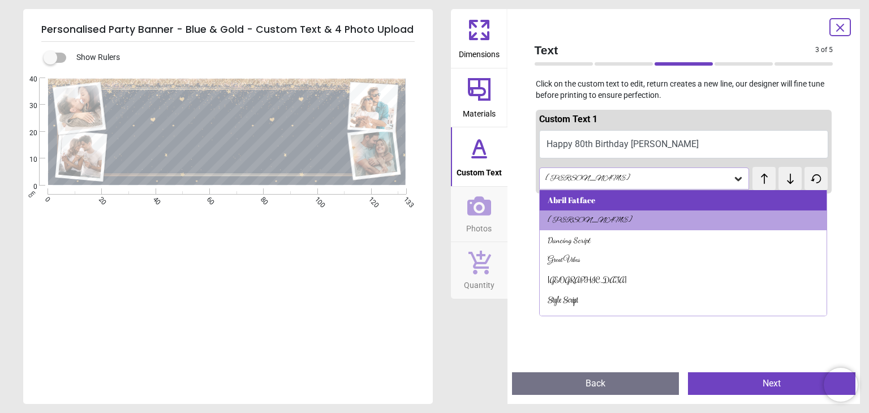
click at [647, 203] on div "Abril Fatface" at bounding box center [682, 200] width 287 height 20
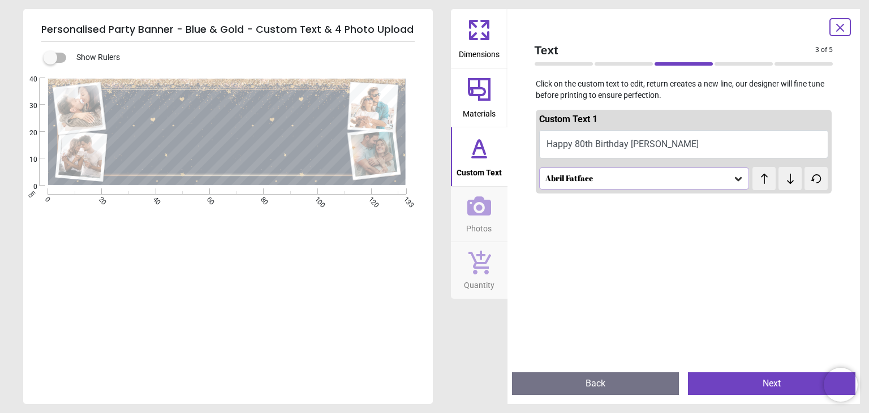
click at [734, 183] on icon at bounding box center [737, 178] width 11 height 11
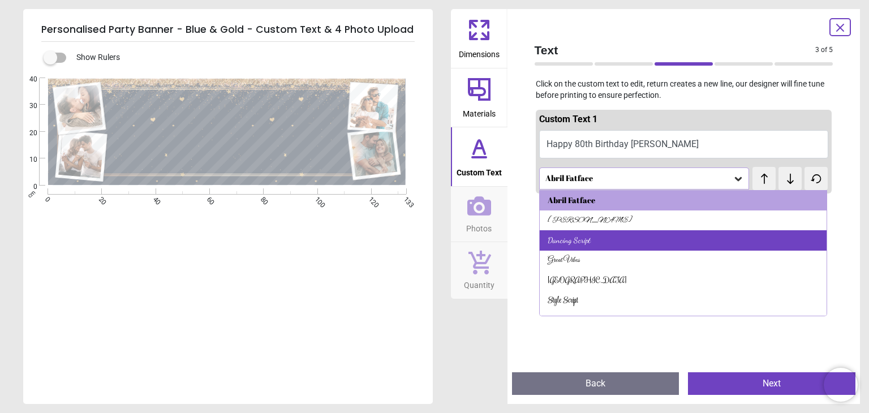
click at [640, 247] on div "Dancing Script" at bounding box center [682, 240] width 287 height 20
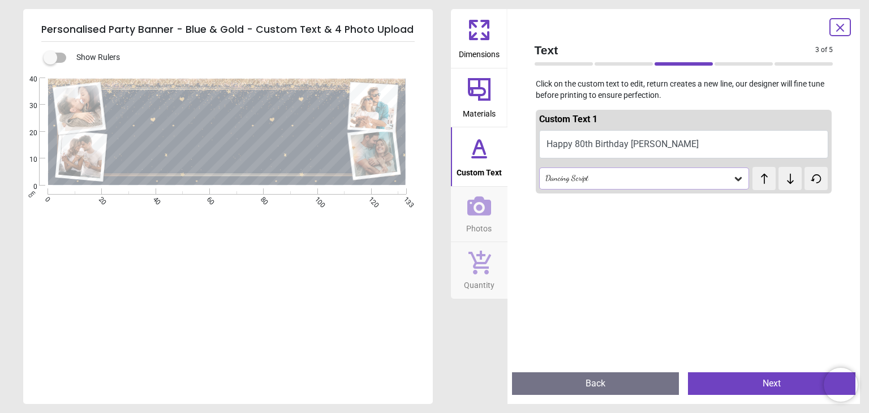
click at [676, 152] on button "Happy 80th Birthday Maya" at bounding box center [684, 144] width 290 height 28
click at [659, 144] on button "Happy 80th Birthday Maya" at bounding box center [684, 144] width 290 height 28
click at [659, 145] on button "Happy 80th Birthday Maya" at bounding box center [684, 144] width 290 height 28
type textarea "**********"
click at [842, 26] on icon at bounding box center [840, 28] width 14 height 14
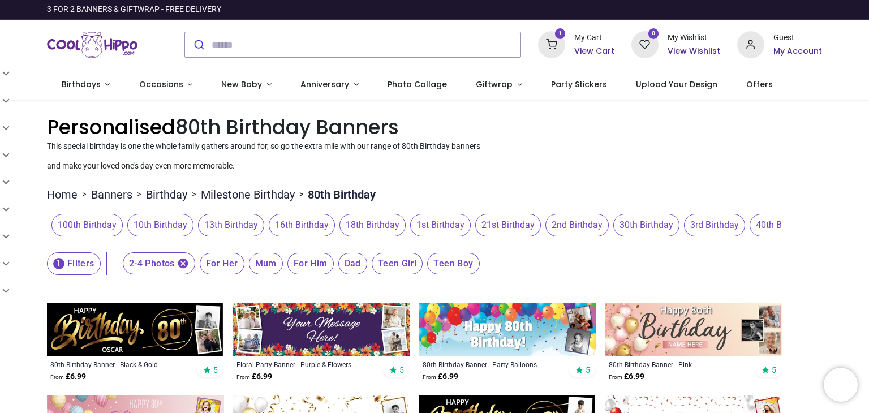
click at [88, 267] on button "1 Filters" at bounding box center [74, 263] width 54 height 23
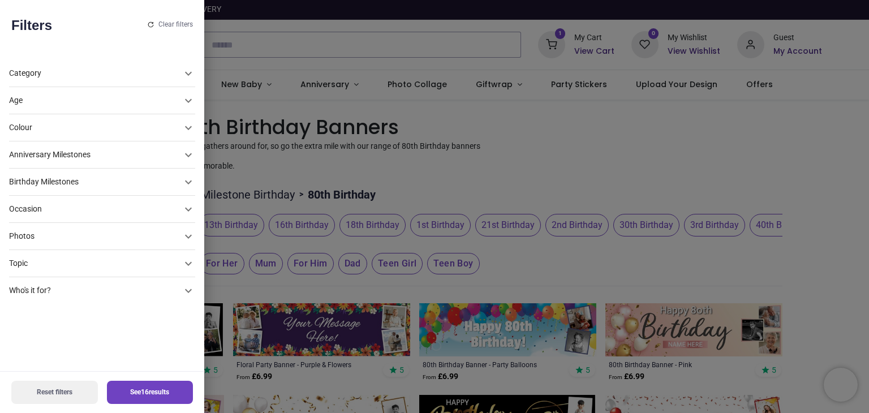
click at [85, 241] on div "Photos" at bounding box center [95, 236] width 172 height 11
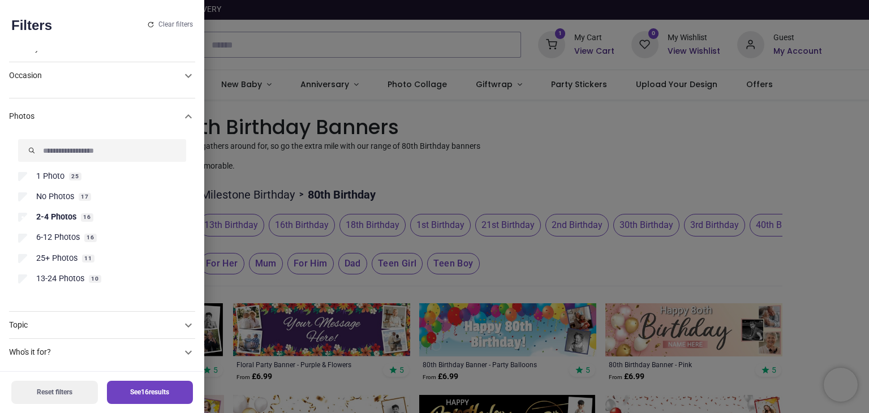
scroll to position [137, 0]
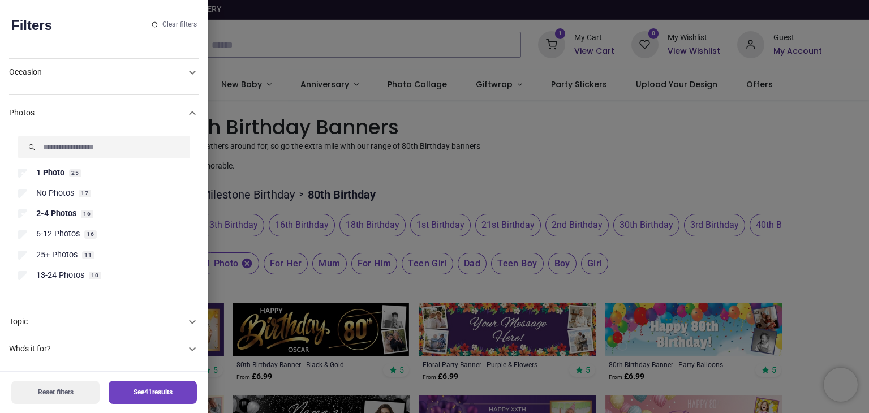
click at [145, 394] on button "See 41 results" at bounding box center [153, 392] width 88 height 23
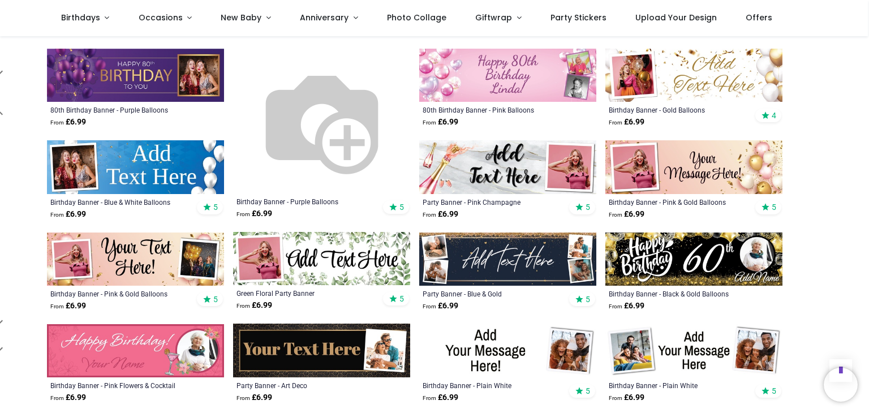
scroll to position [563, 0]
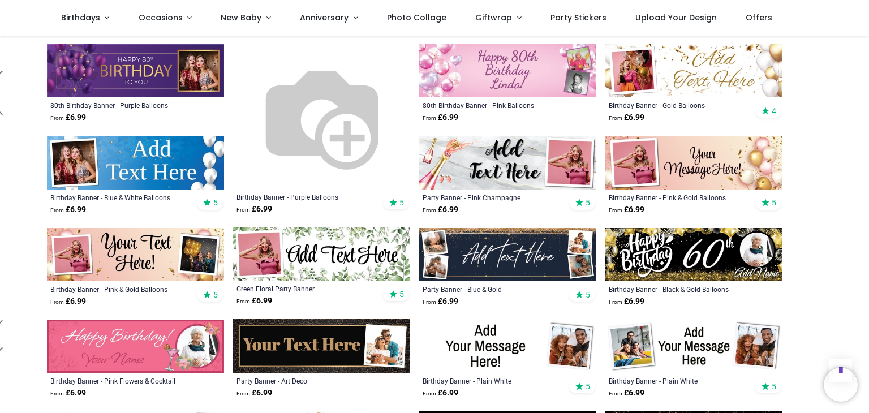
click at [758, 254] on img at bounding box center [693, 254] width 177 height 53
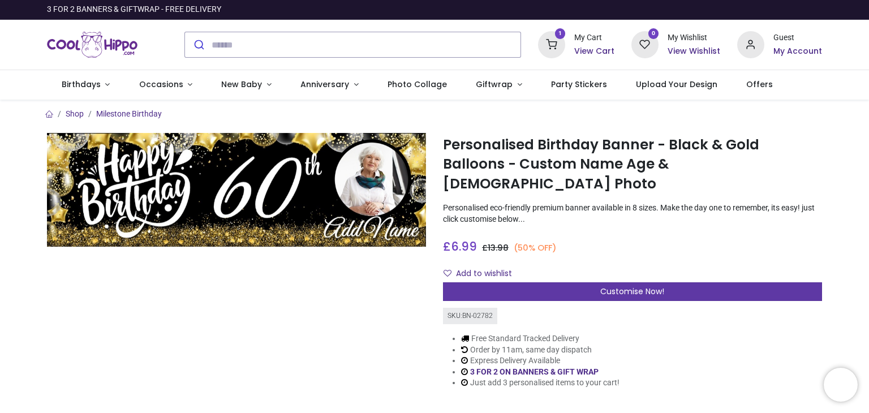
click at [764, 282] on div "Customise Now!" at bounding box center [632, 291] width 379 height 19
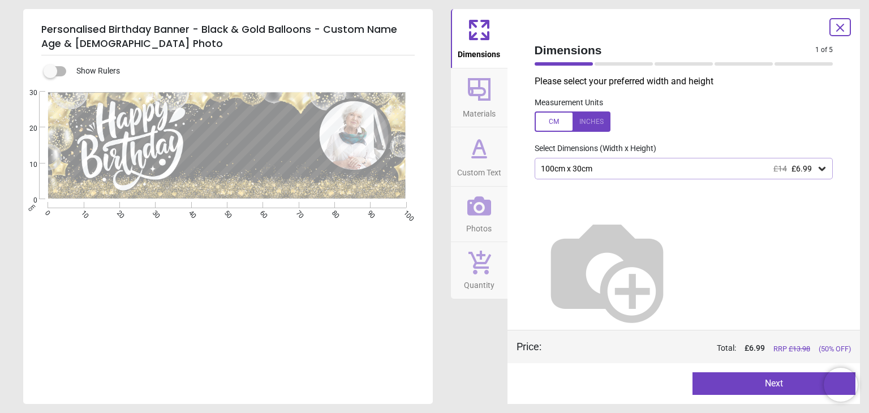
click at [799, 169] on span "£6.99" at bounding box center [801, 168] width 20 height 9
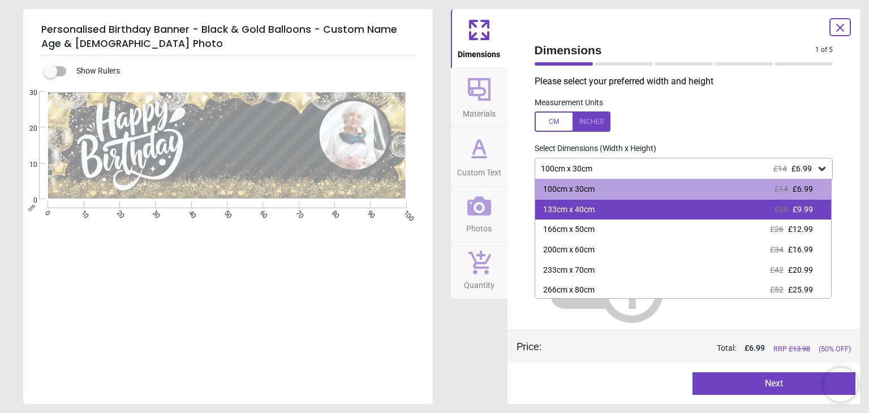
click at [806, 211] on span "£9.99" at bounding box center [802, 209] width 20 height 9
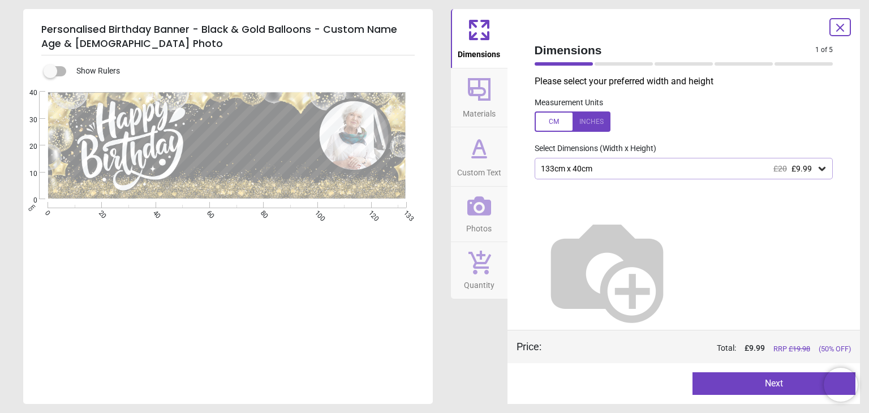
click at [766, 389] on button "Next" at bounding box center [773, 383] width 163 height 23
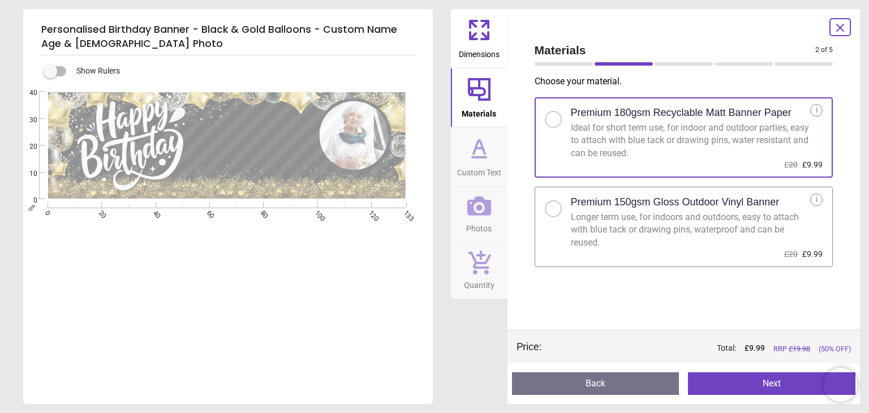
click at [776, 381] on button "Next" at bounding box center [771, 383] width 167 height 23
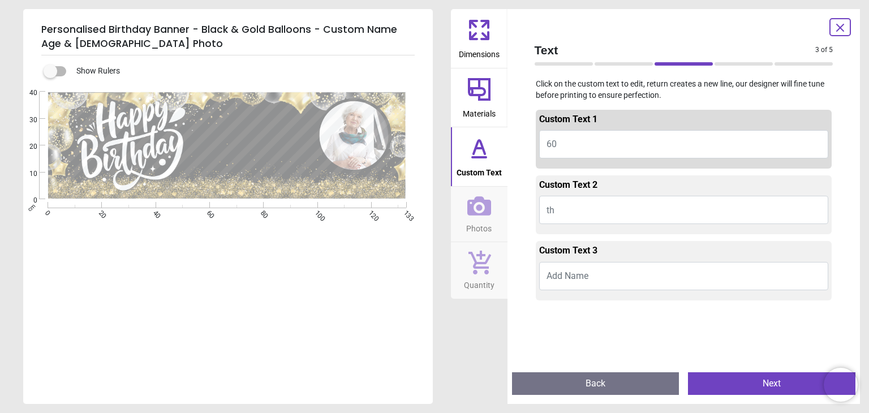
click at [564, 141] on button "60" at bounding box center [684, 144] width 290 height 28
type textarea "**"
click at [579, 276] on span "Add Name" at bounding box center [567, 275] width 42 height 11
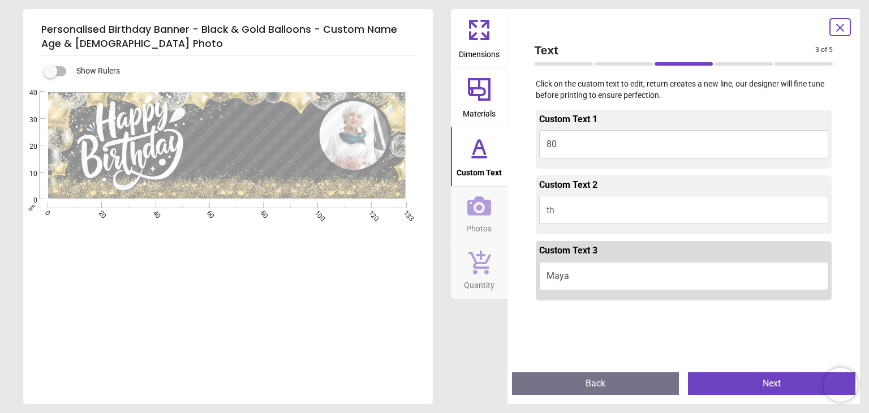
type textarea "****"
click at [784, 381] on button "Next" at bounding box center [771, 383] width 167 height 23
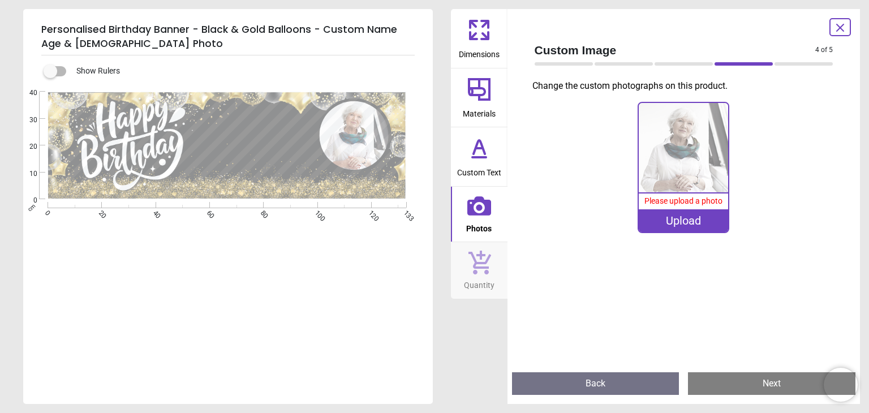
click at [677, 105] on img at bounding box center [682, 147] width 89 height 89
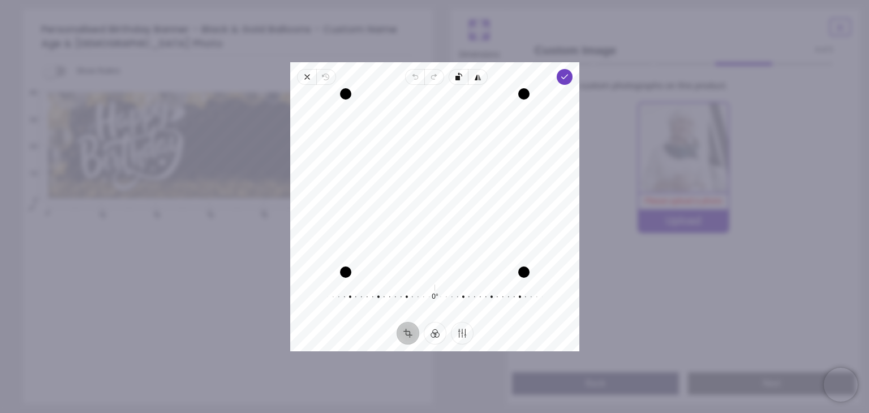
click at [723, 257] on div "0% Please upload a photo Upload" at bounding box center [683, 230] width 317 height 266
click at [309, 71] on span "Close" at bounding box center [306, 77] width 19 height 16
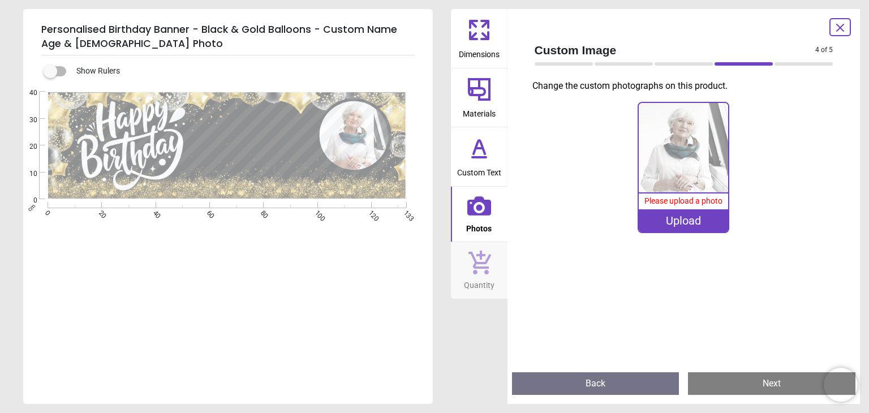
click at [715, 221] on div "Upload" at bounding box center [682, 220] width 89 height 23
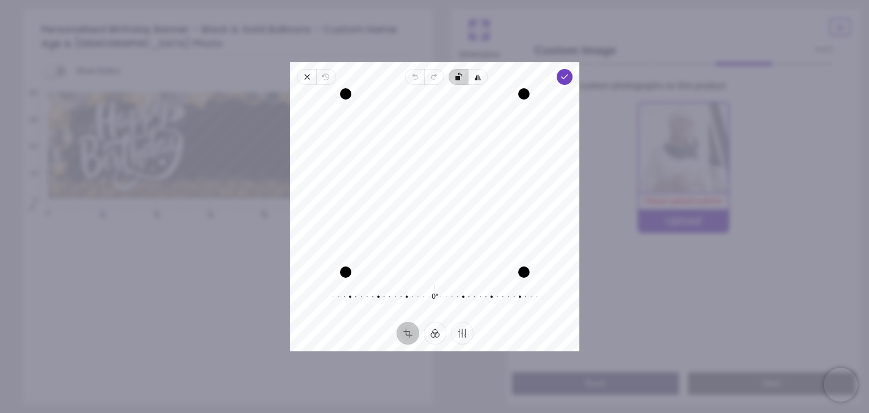
click at [452, 80] on span "Rotate left" at bounding box center [457, 77] width 19 height 16
drag, startPoint x: 346, startPoint y: 271, endPoint x: 408, endPoint y: 261, distance: 62.4
click at [408, 261] on div "Recenter" at bounding box center [434, 183] width 271 height 178
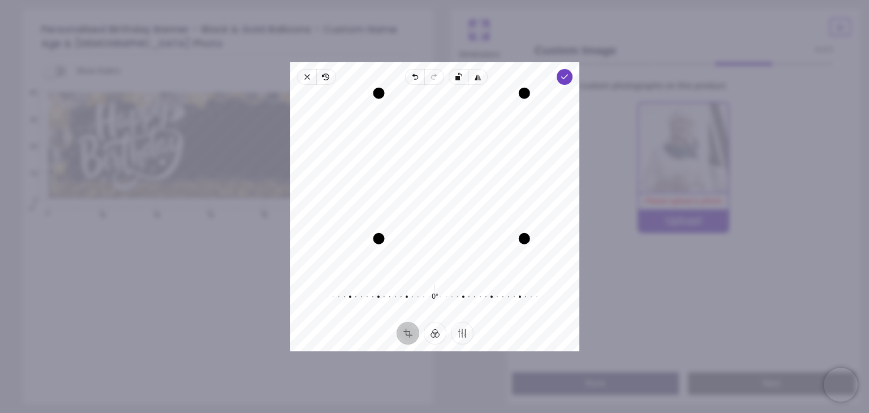
click at [483, 96] on div "Drag edge t" at bounding box center [450, 92] width 145 height 11
click at [568, 76] on icon "button" at bounding box center [564, 76] width 9 height 9
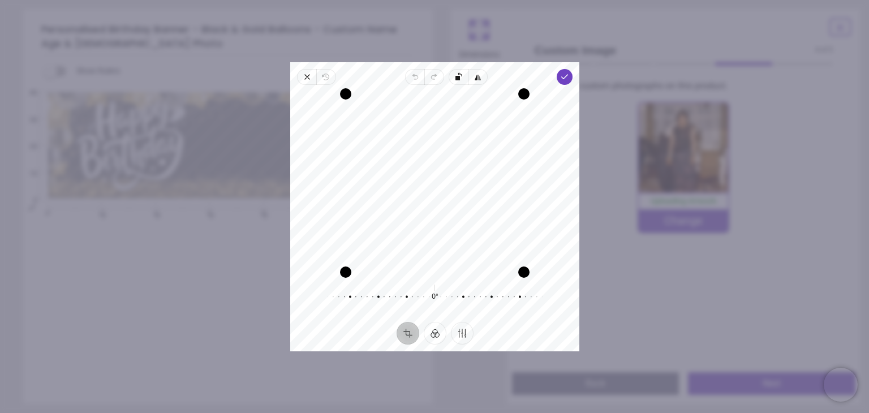
drag, startPoint x: 469, startPoint y: 173, endPoint x: 482, endPoint y: 195, distance: 25.6
click at [482, 195] on div "Recenter" at bounding box center [434, 183] width 271 height 178
click at [568, 79] on icon "button" at bounding box center [564, 76] width 9 height 9
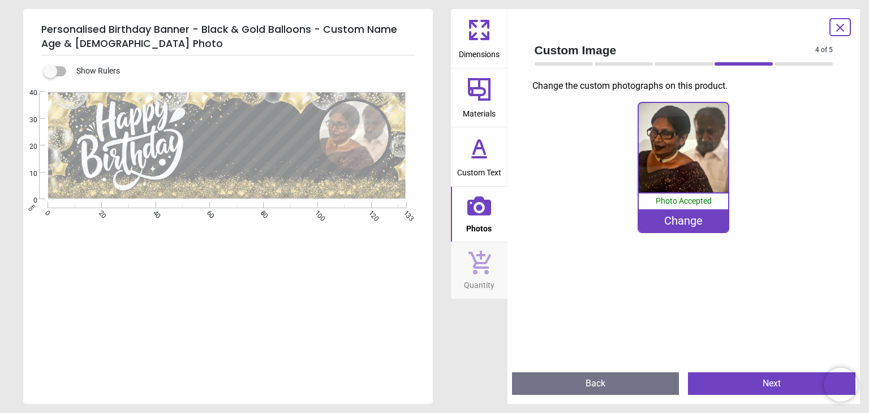
click at [682, 216] on div "Change" at bounding box center [682, 220] width 89 height 23
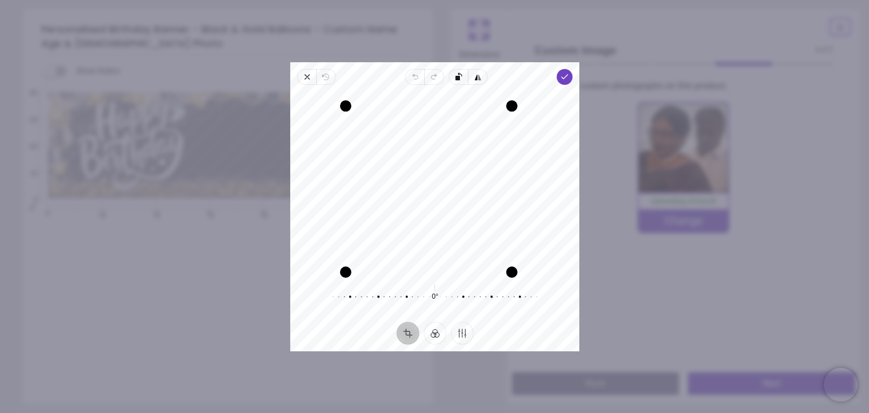
drag, startPoint x: 524, startPoint y: 97, endPoint x: 512, endPoint y: 110, distance: 17.2
click at [512, 110] on div "Drag corner tr" at bounding box center [511, 105] width 11 height 11
drag, startPoint x: 347, startPoint y: 275, endPoint x: 366, endPoint y: 260, distance: 24.5
click at [366, 260] on div "Drag corner bl" at bounding box center [362, 254] width 11 height 11
click at [565, 81] on span "Done" at bounding box center [564, 77] width 16 height 16
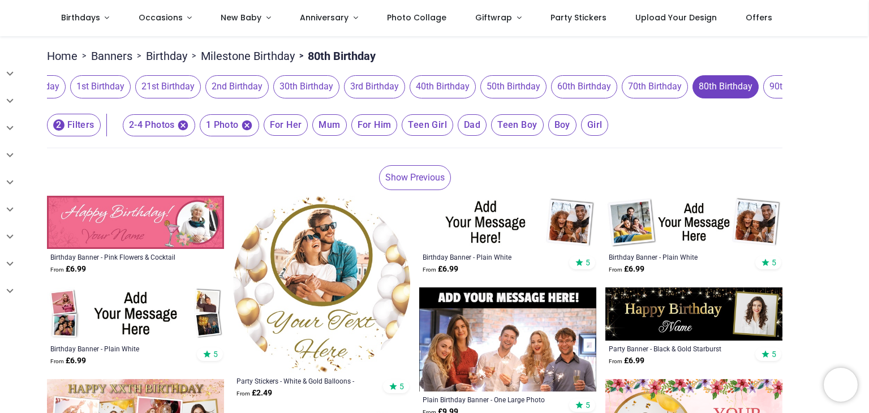
scroll to position [0, 347]
click at [711, 93] on span "80th Birthday" at bounding box center [718, 86] width 66 height 23
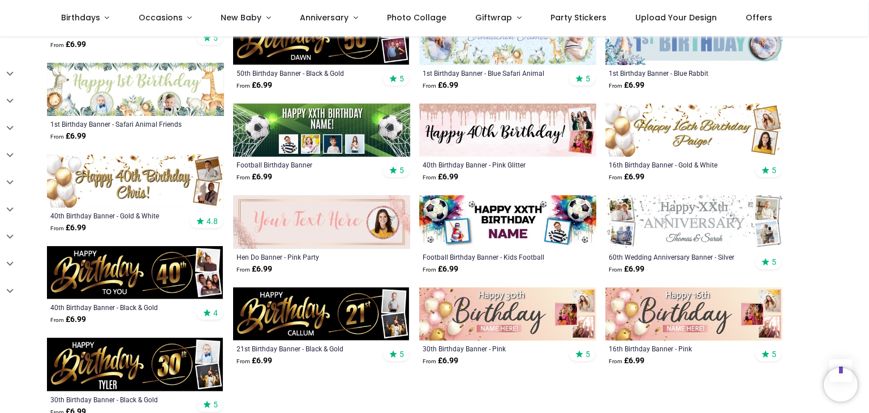
scroll to position [568, 0]
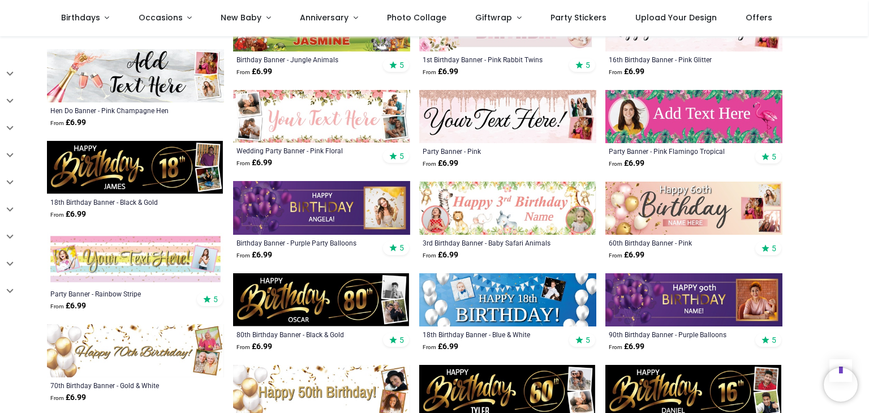
scroll to position [885, 0]
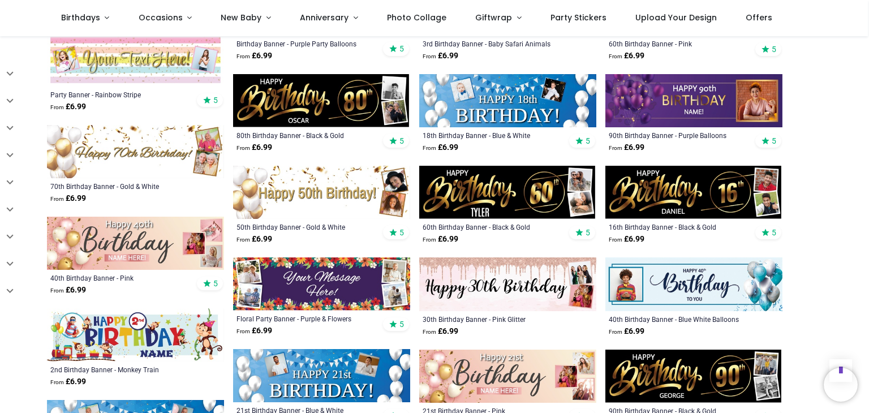
click at [777, 297] on img at bounding box center [693, 283] width 177 height 53
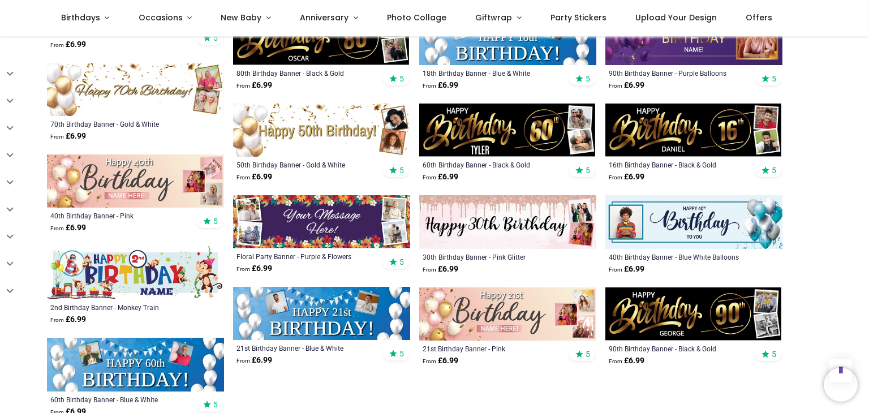
scroll to position [1169, 0]
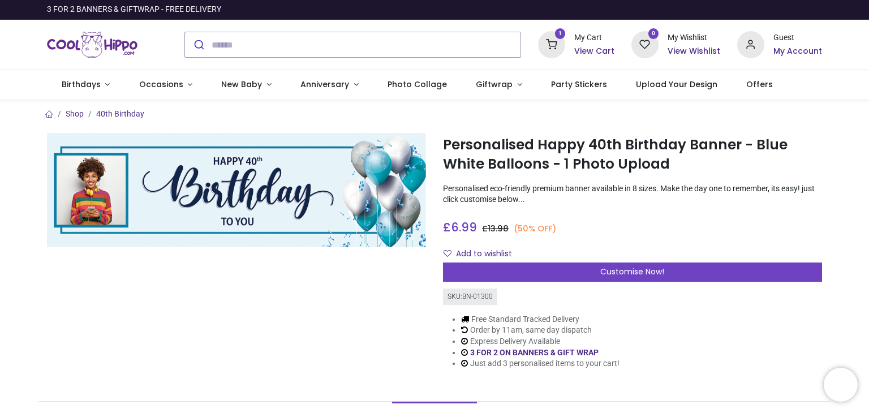
click at [590, 46] on h6 "View Cart" at bounding box center [594, 51] width 40 height 11
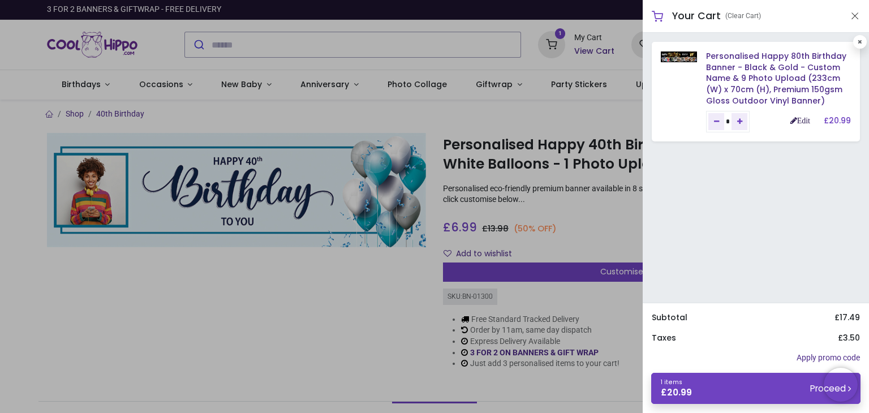
click at [802, 123] on link "Edit" at bounding box center [800, 120] width 20 height 8
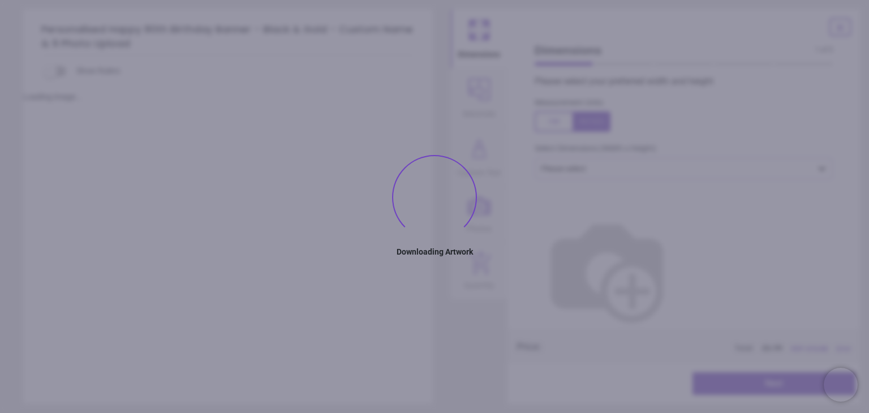
scroll to position [100, 0]
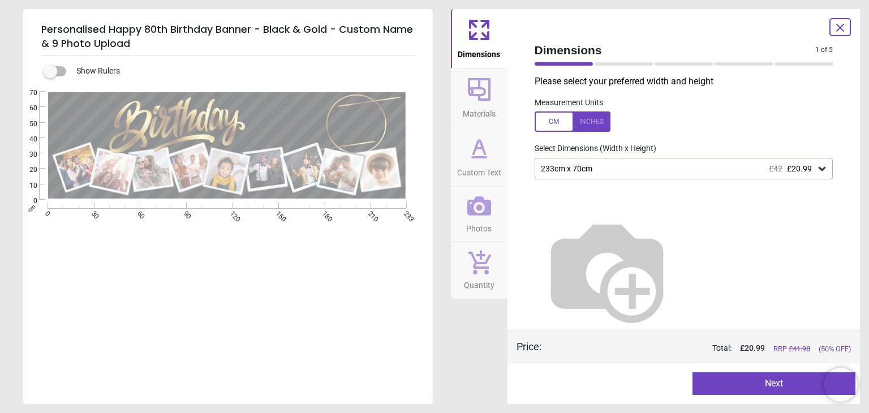
type textarea "****"
type textarea "**"
type textarea "*****"
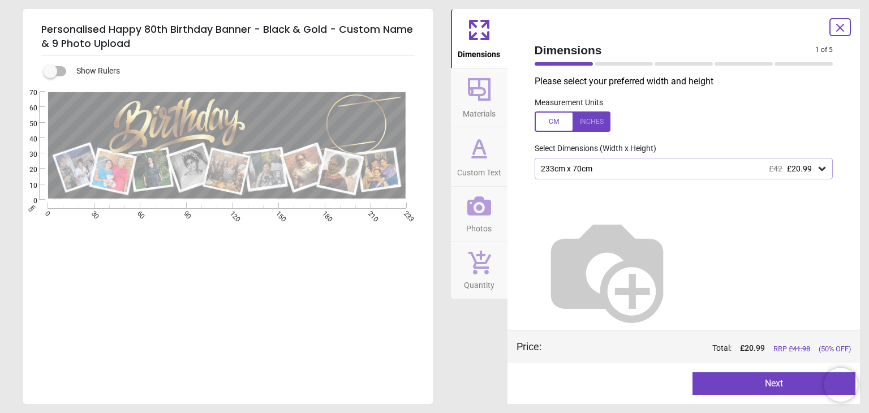
click at [783, 379] on button "Next" at bounding box center [773, 383] width 163 height 23
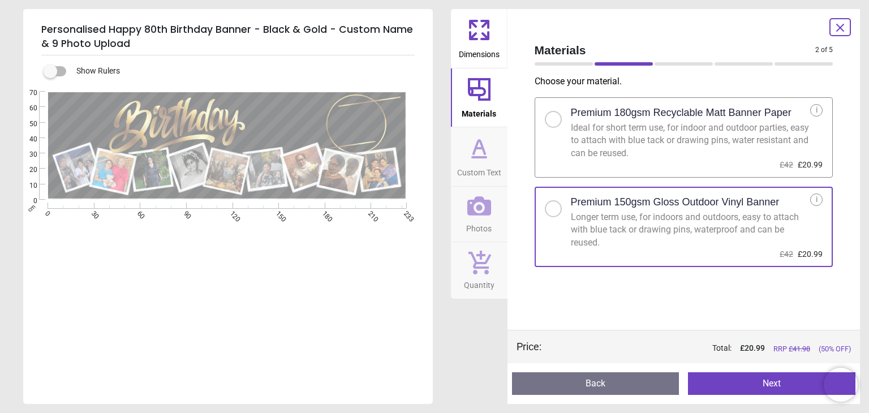
click at [784, 384] on button "Next" at bounding box center [771, 383] width 167 height 23
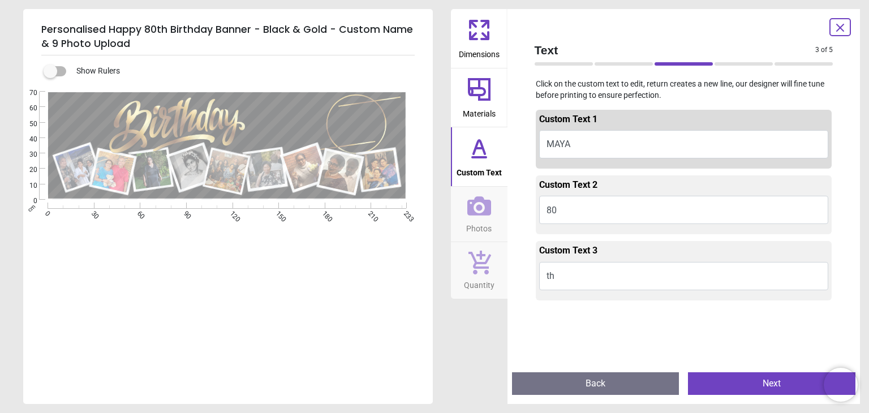
click at [774, 390] on button "Next" at bounding box center [771, 383] width 167 height 23
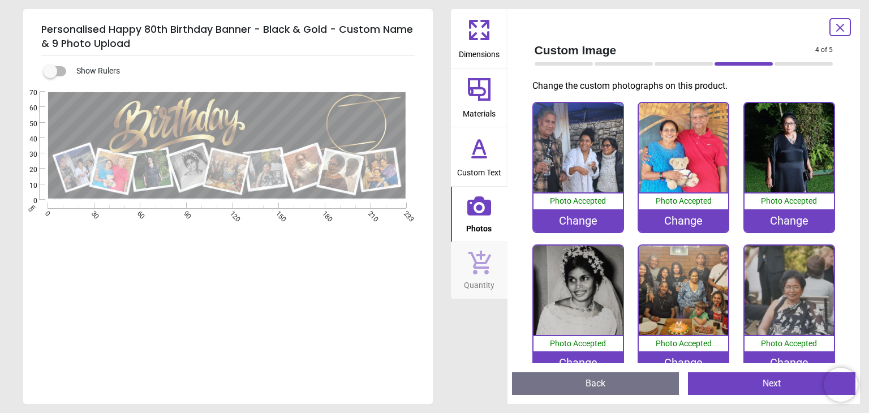
click at [768, 385] on button "Next" at bounding box center [771, 383] width 167 height 23
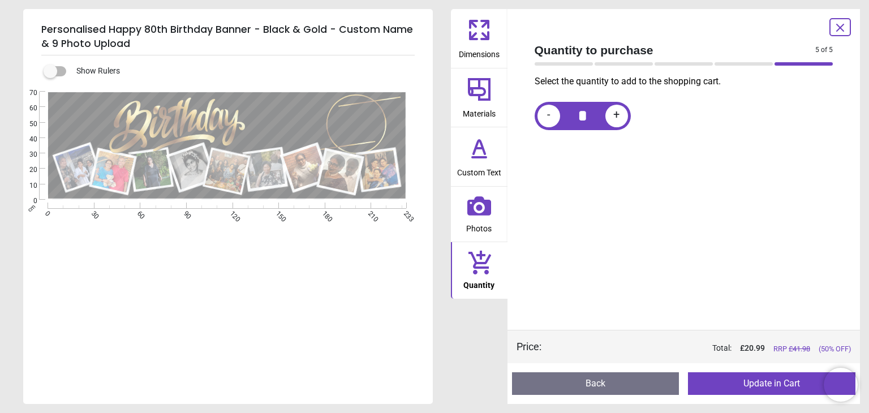
click at [781, 390] on button "Update in Cart" at bounding box center [771, 383] width 167 height 23
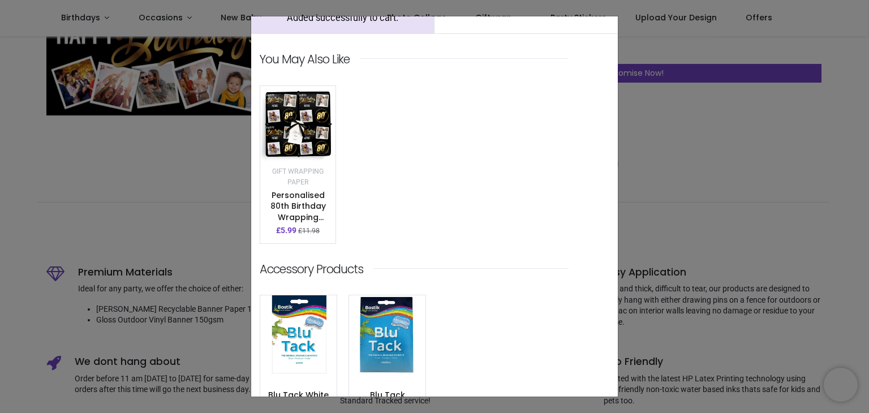
scroll to position [156, 0]
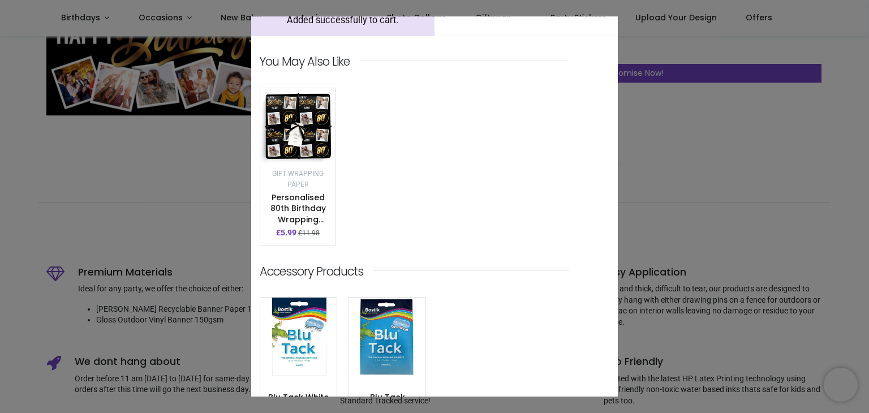
click at [292, 118] on img at bounding box center [297, 126] width 75 height 77
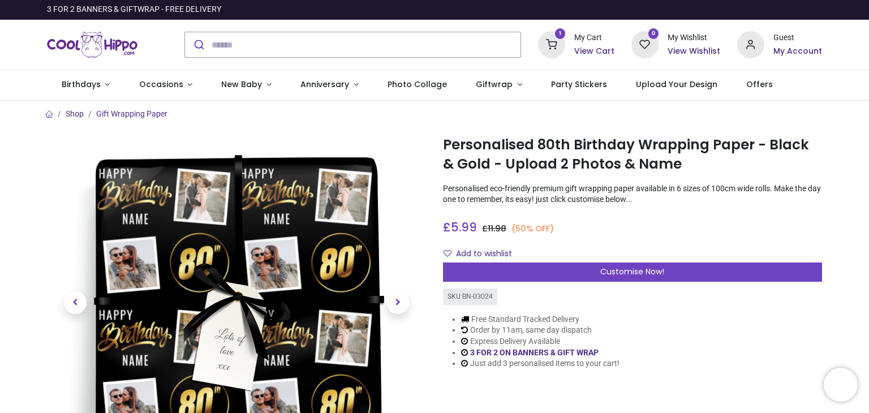
click at [597, 48] on h6 "View Cart" at bounding box center [594, 51] width 40 height 11
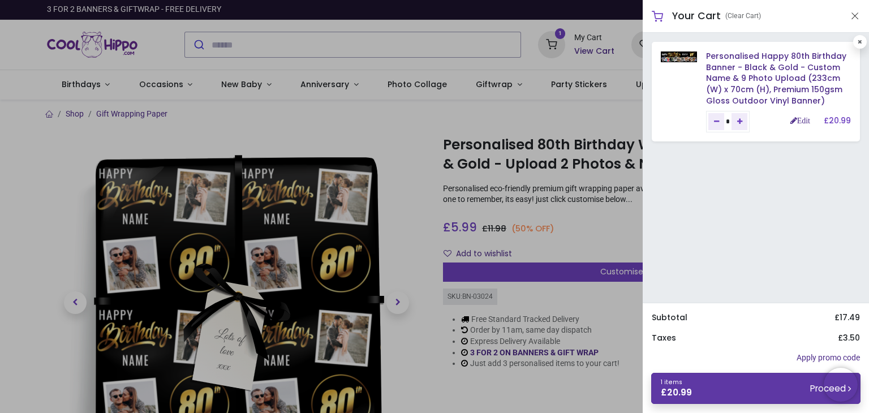
click at [785, 386] on link "1 items £ 20.99 Proceed" at bounding box center [755, 388] width 209 height 31
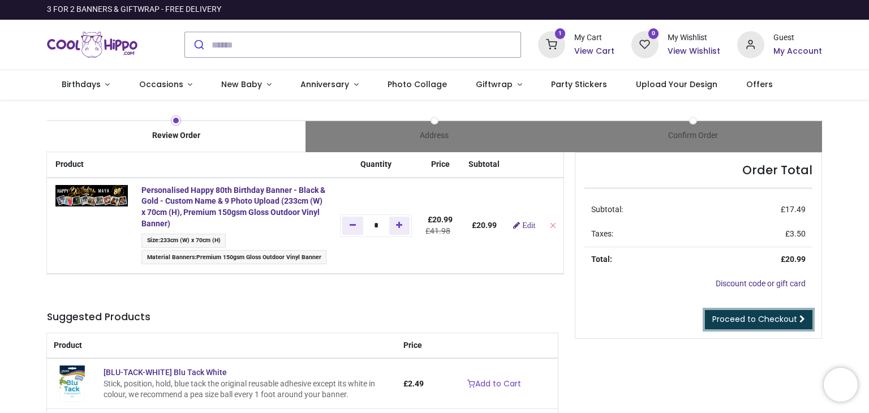
click at [788, 318] on span "Proceed to Checkout" at bounding box center [754, 318] width 85 height 11
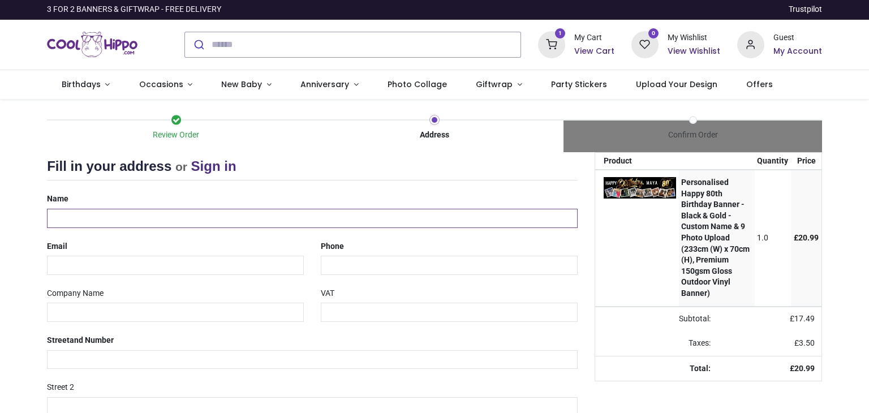
click at [142, 220] on input "text" at bounding box center [312, 218] width 530 height 19
select select "***"
type input "*"
click at [559, 78] on link "Party Stickers" at bounding box center [578, 84] width 85 height 29
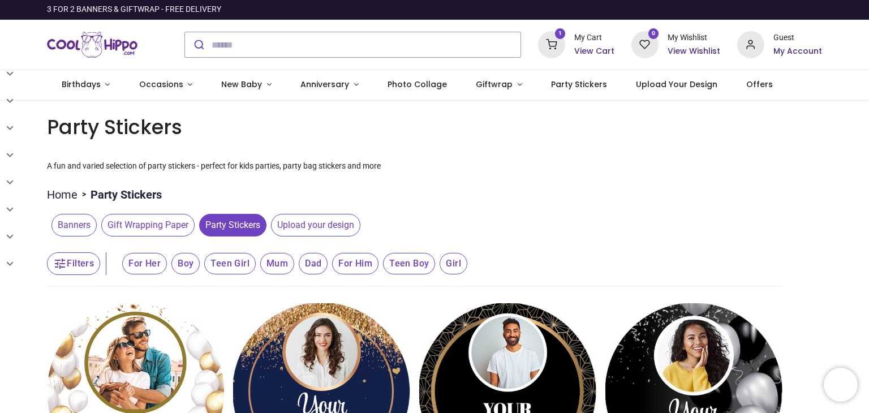
click at [588, 47] on h6 "View Cart" at bounding box center [594, 51] width 40 height 11
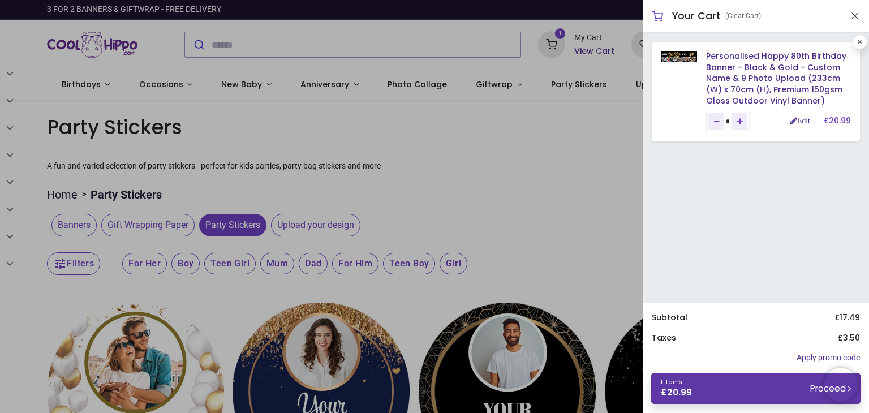
click at [767, 391] on link "1 items £ 20.99 Proceed" at bounding box center [755, 388] width 209 height 31
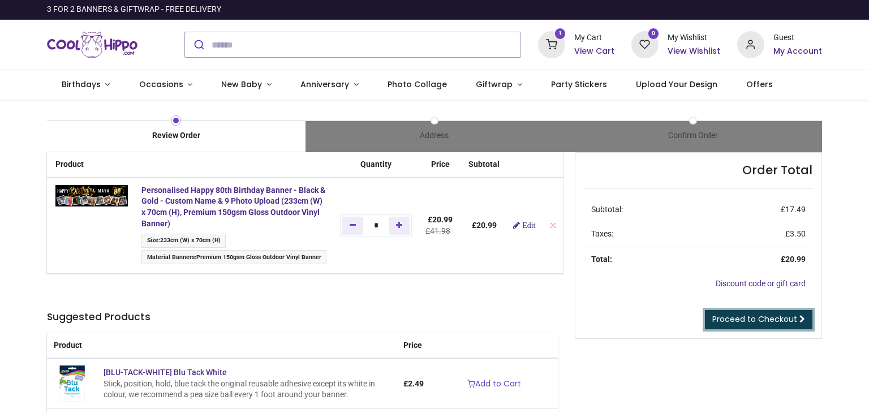
click at [774, 328] on link "Proceed to Checkout" at bounding box center [758, 319] width 107 height 19
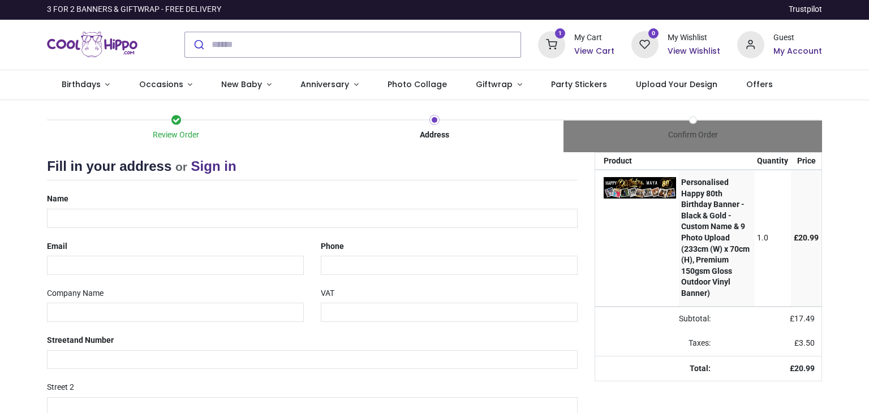
select select "***"
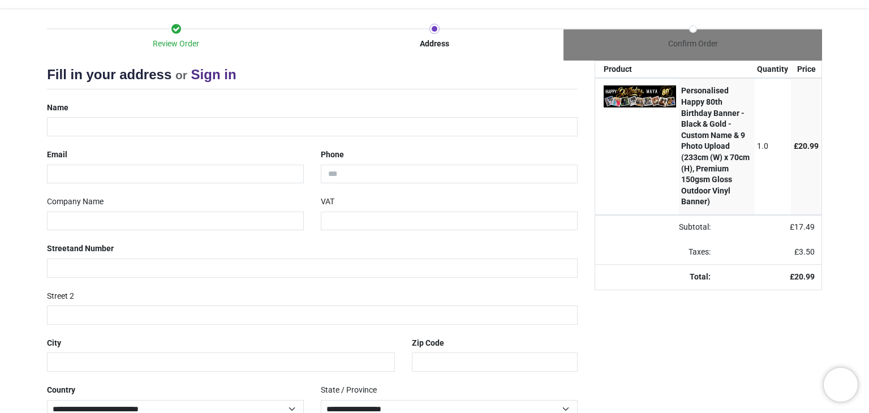
scroll to position [90, 0]
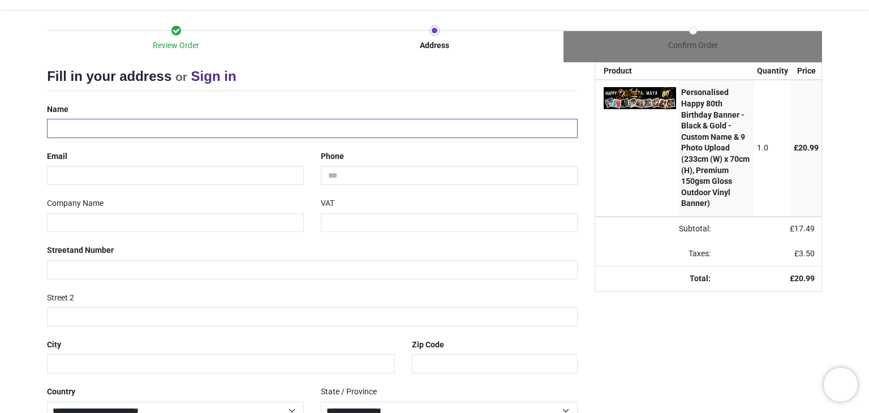
click at [157, 128] on input "text" at bounding box center [312, 128] width 530 height 19
type input "**********"
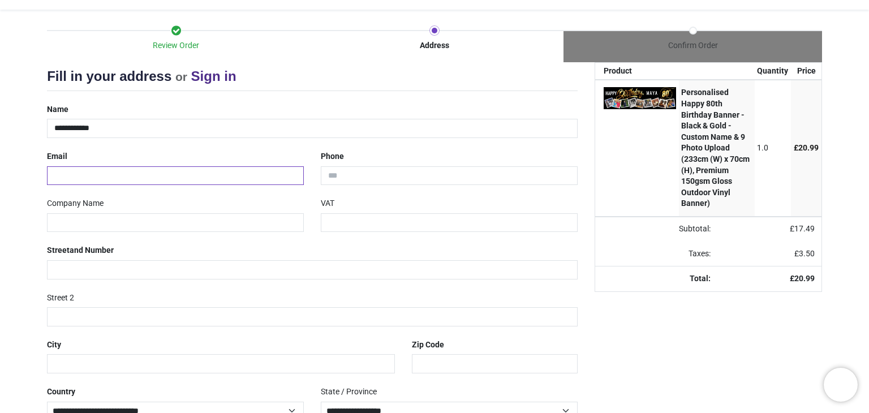
type input "**********"
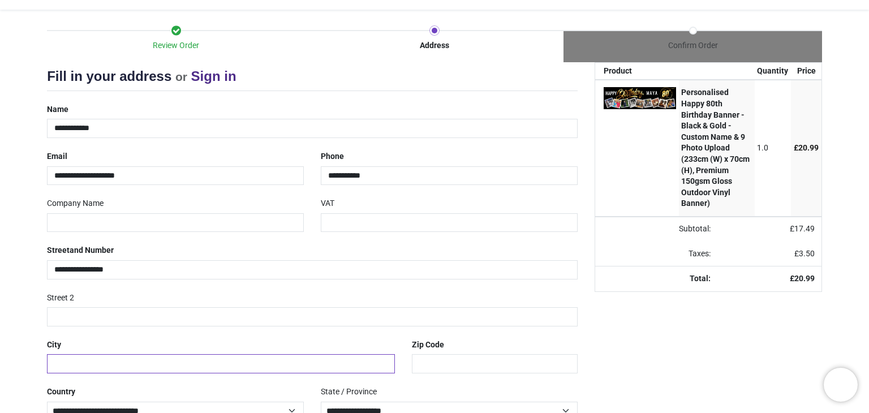
type input "*********"
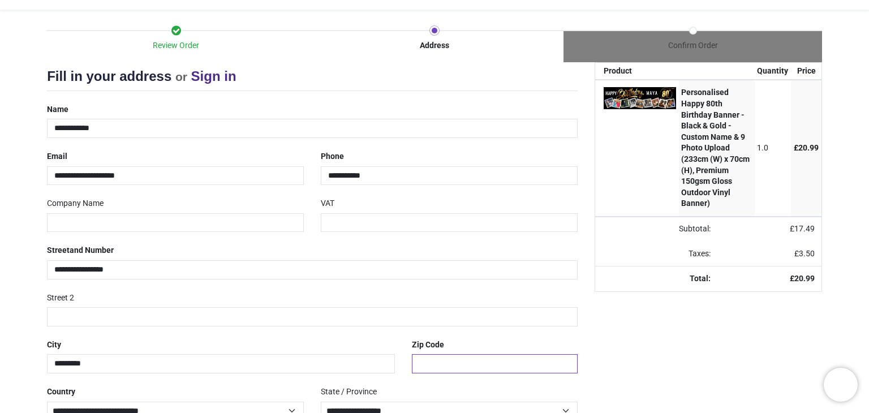
type input "********"
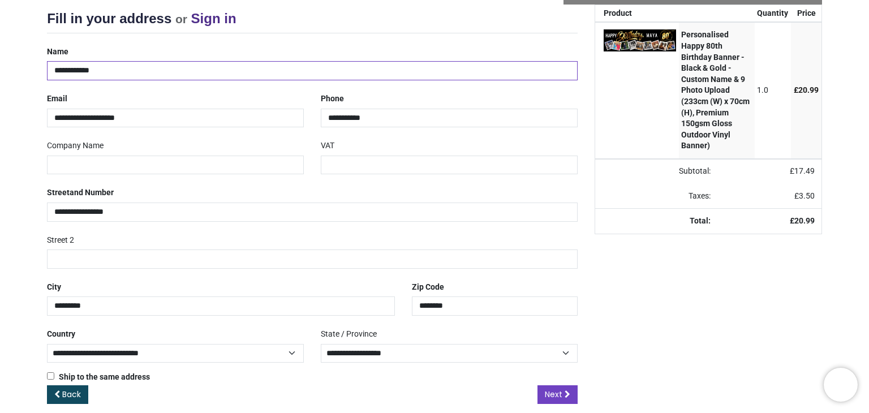
scroll to position [160, 0]
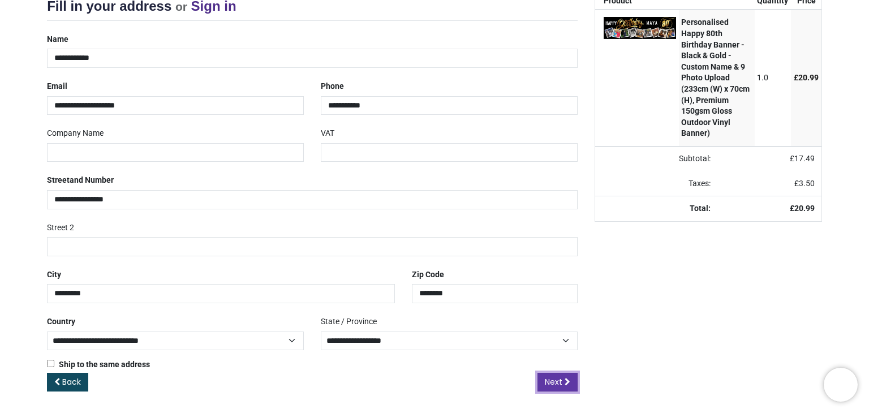
click at [564, 383] on icon at bounding box center [567, 382] width 6 height 8
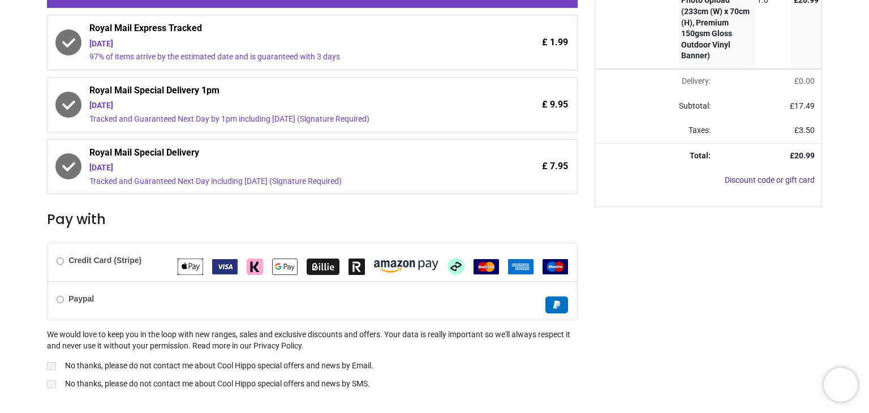
scroll to position [260, 0]
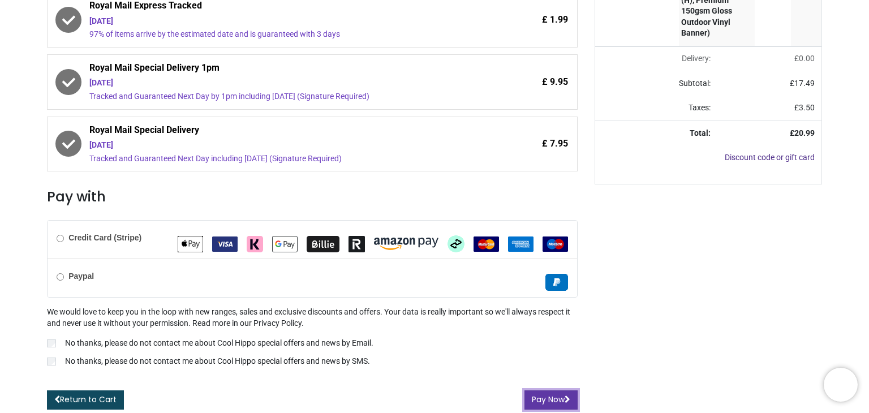
click at [555, 399] on button "Pay Now" at bounding box center [550, 399] width 53 height 19
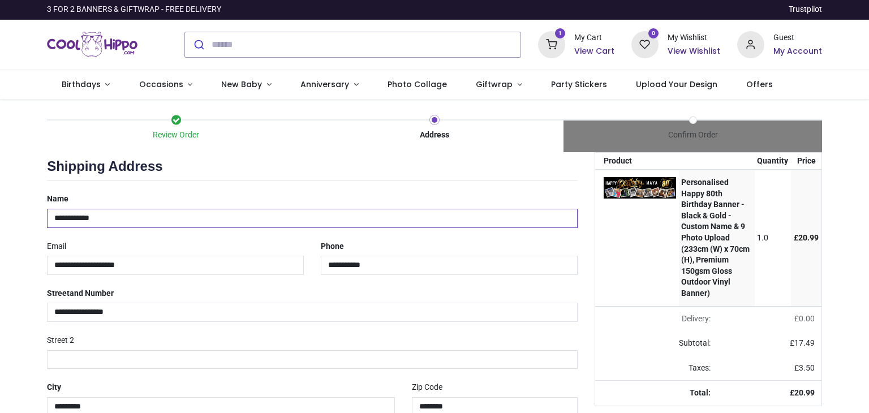
click at [113, 215] on input "**********" at bounding box center [312, 218] width 530 height 19
select select "***"
type input "*"
type input "**********"
click at [179, 266] on input "**********" at bounding box center [175, 265] width 257 height 19
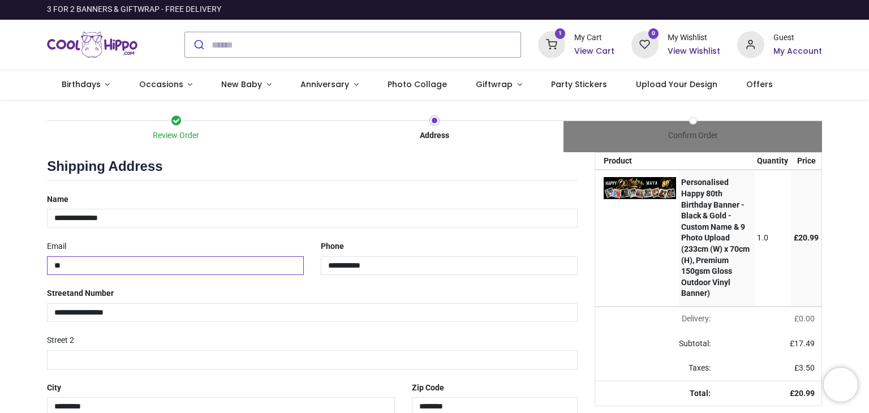
type input "*"
type input "**********"
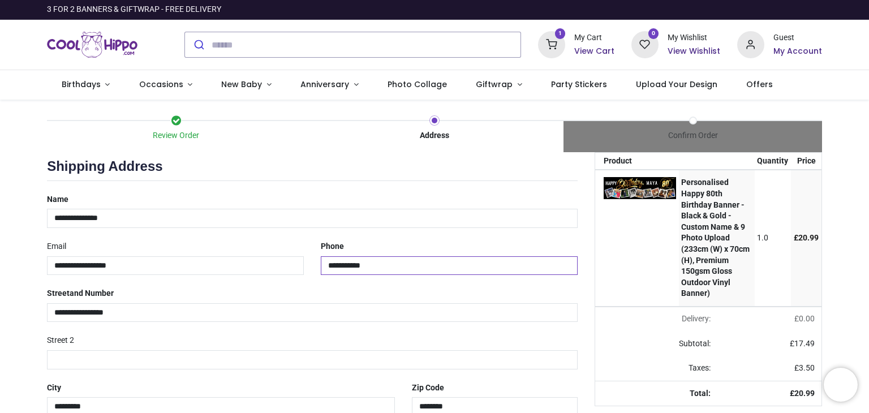
click at [409, 267] on input "**********" at bounding box center [449, 265] width 257 height 19
type input "*"
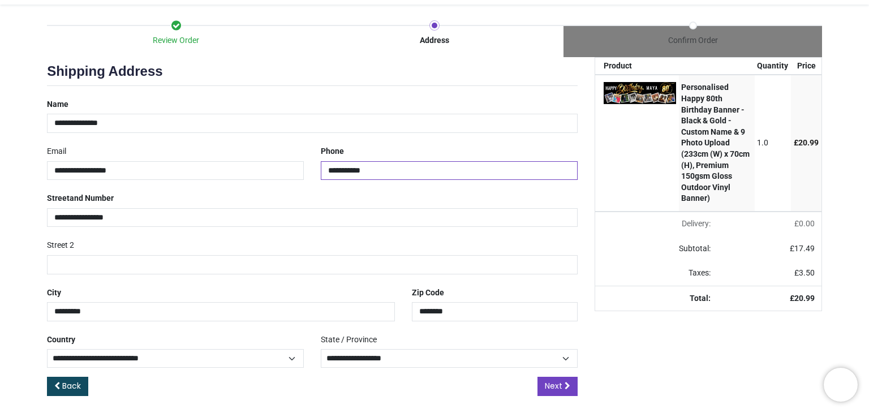
scroll to position [96, 0]
type input "**********"
click at [556, 390] on link "Next" at bounding box center [557, 385] width 40 height 19
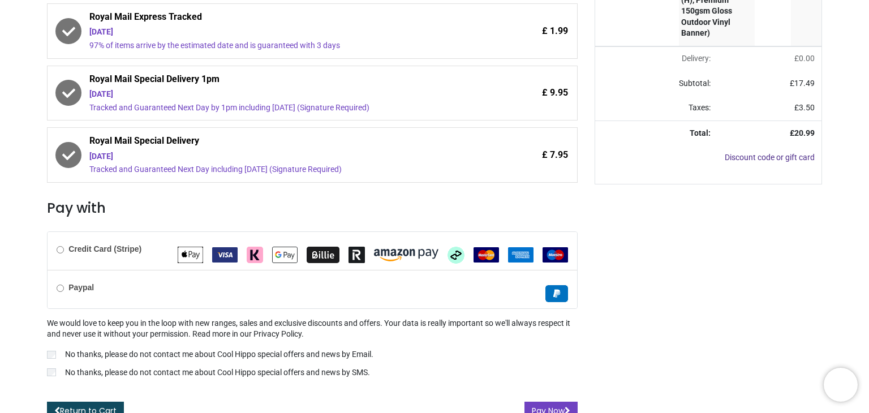
scroll to position [271, 0]
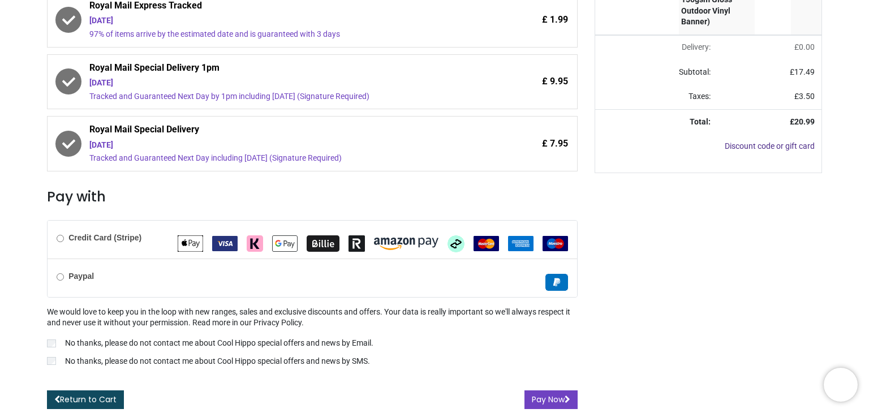
click at [63, 242] on label "Credit Card (Stripe)" at bounding box center [99, 237] width 85 height 11
click at [66, 348] on label "No thanks, please do not contact me about Cool Hippo special offers and news by…" at bounding box center [312, 345] width 530 height 14
click at [546, 403] on button "Pay Now" at bounding box center [550, 399] width 53 height 19
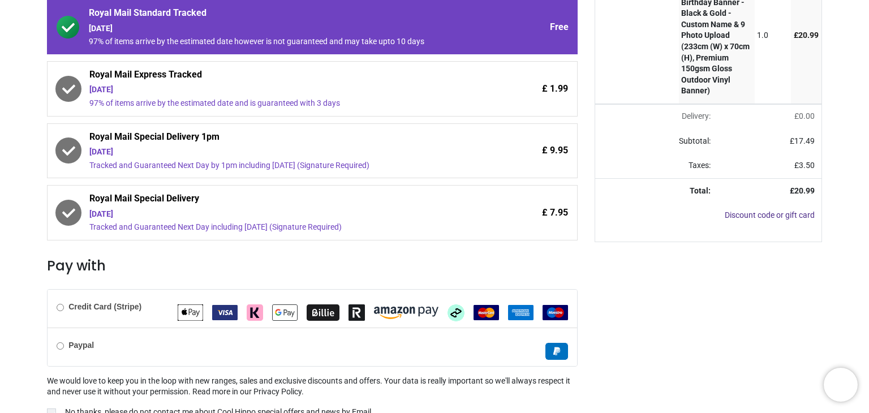
scroll to position [271, 0]
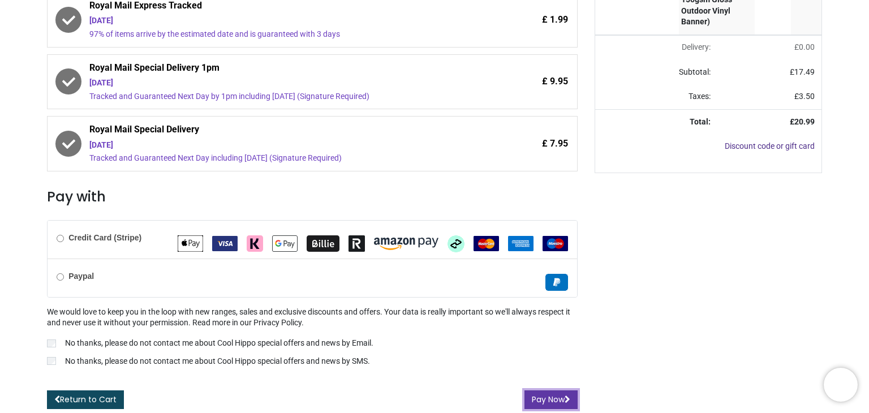
click at [554, 400] on button "Pay Now" at bounding box center [550, 399] width 53 height 19
